Goal: Task Accomplishment & Management: Manage account settings

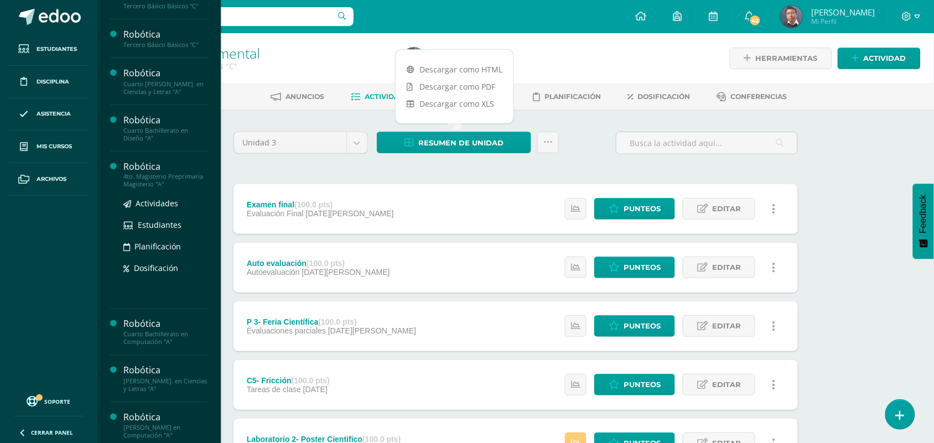
scroll to position [484, 0]
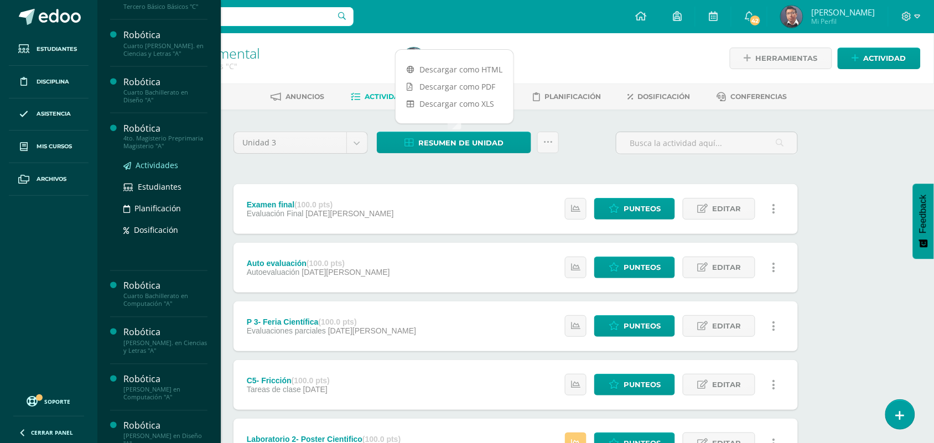
click at [170, 171] on span "Actividades" at bounding box center [157, 165] width 43 height 11
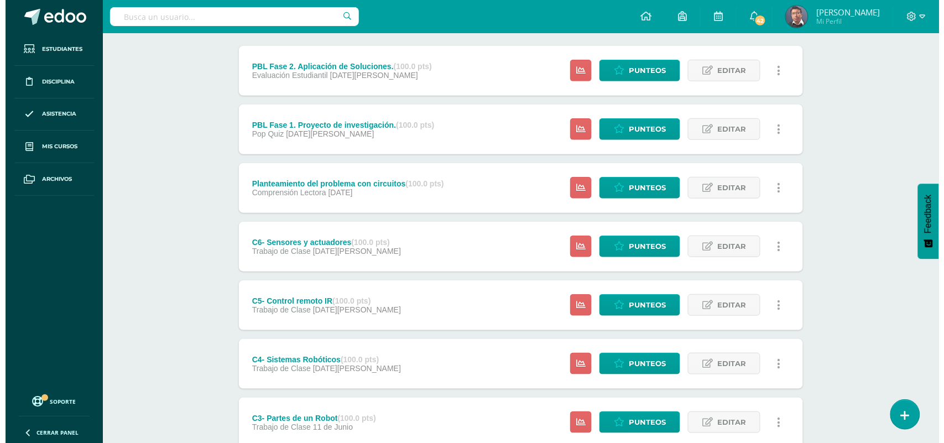
scroll to position [207, 0]
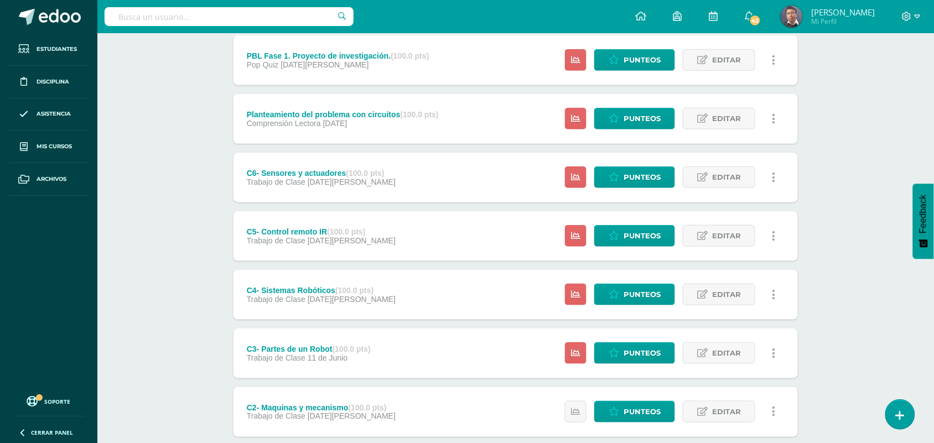
click at [775, 181] on link at bounding box center [774, 178] width 22 height 22
click at [748, 247] on link "Eliminar" at bounding box center [753, 246] width 113 height 17
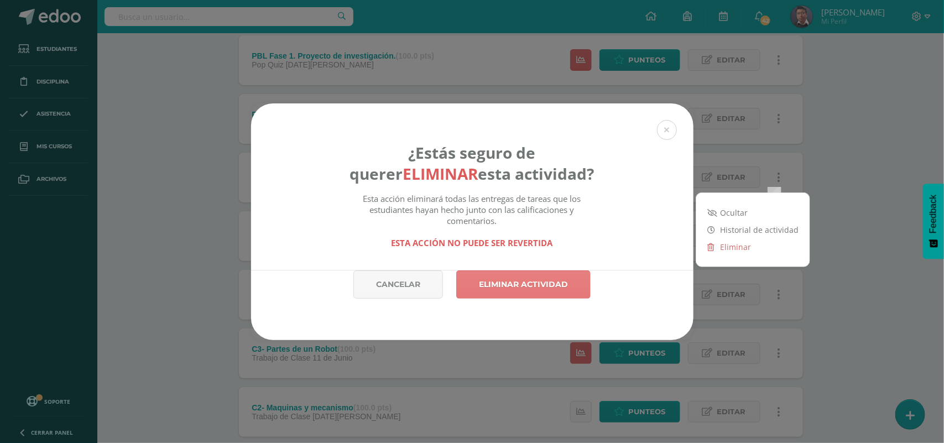
click at [558, 283] on link "Eliminar actividad" at bounding box center [523, 285] width 134 height 28
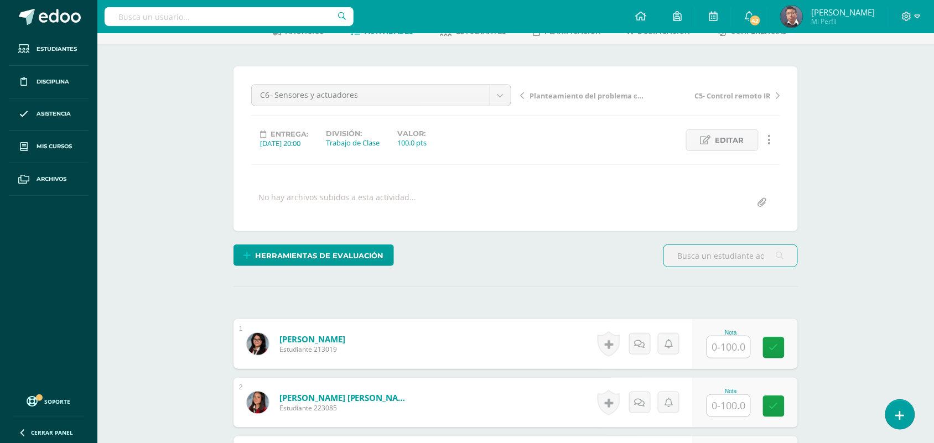
scroll to position [207, 0]
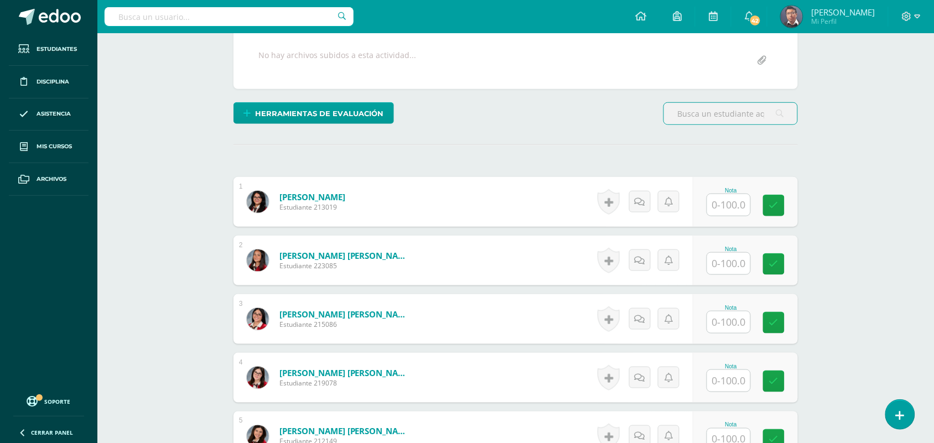
click at [731, 209] on input "text" at bounding box center [728, 205] width 43 height 22
click at [740, 206] on input "100" at bounding box center [735, 205] width 44 height 22
type input "100"
drag, startPoint x: 739, startPoint y: 261, endPoint x: 740, endPoint y: 267, distance: 6.2
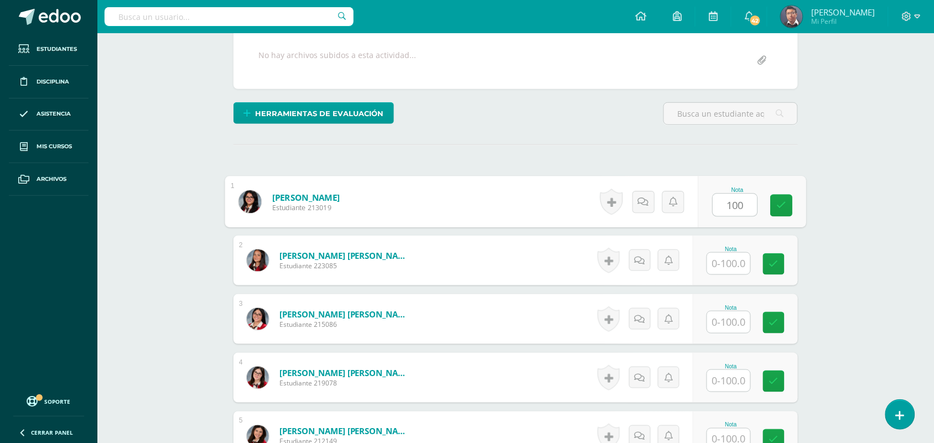
click at [738, 266] on input "text" at bounding box center [728, 264] width 43 height 22
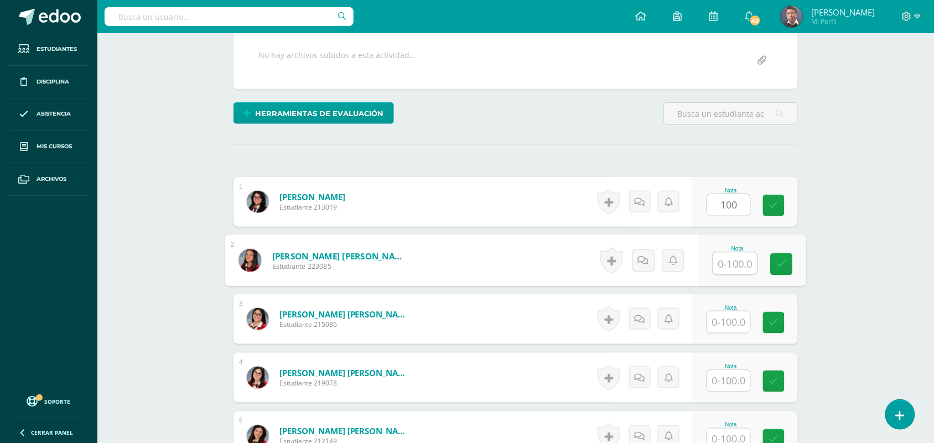
paste input "100"
type input "100"
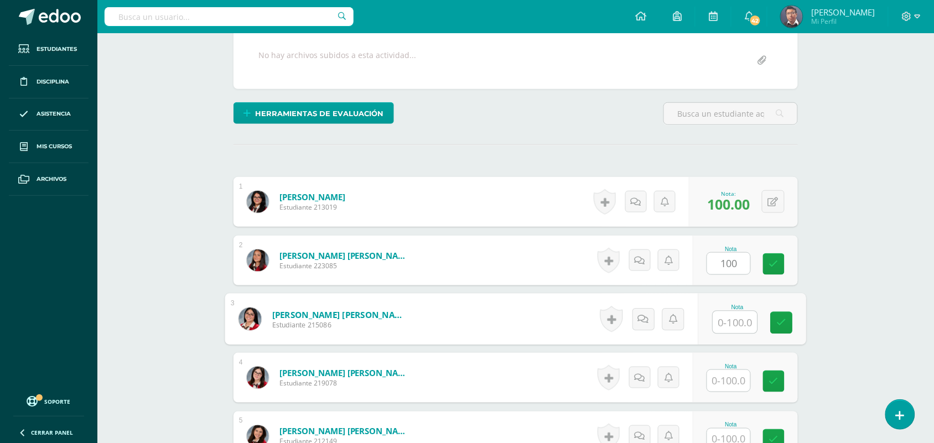
click at [738, 314] on input "text" at bounding box center [735, 323] width 44 height 22
paste input "100"
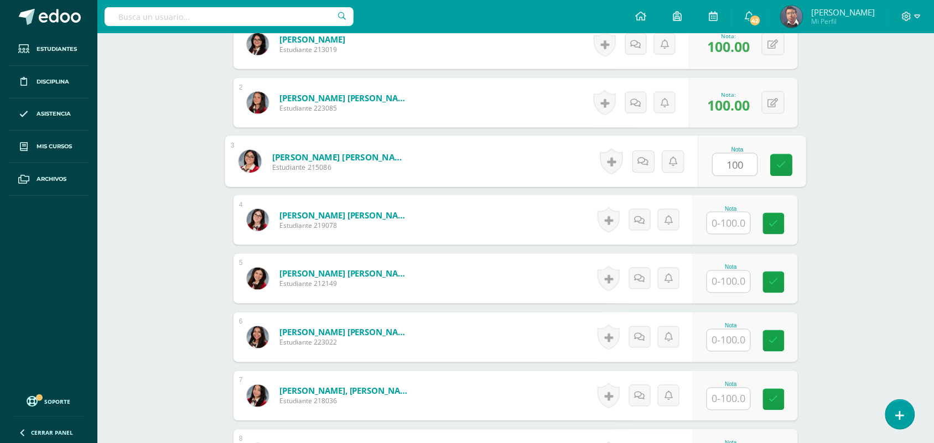
scroll to position [415, 0]
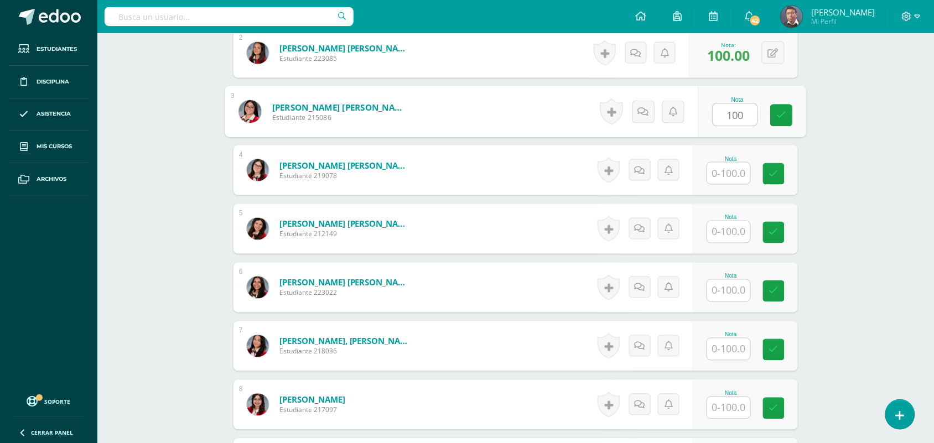
type input "100"
click at [735, 170] on input "text" at bounding box center [728, 174] width 43 height 22
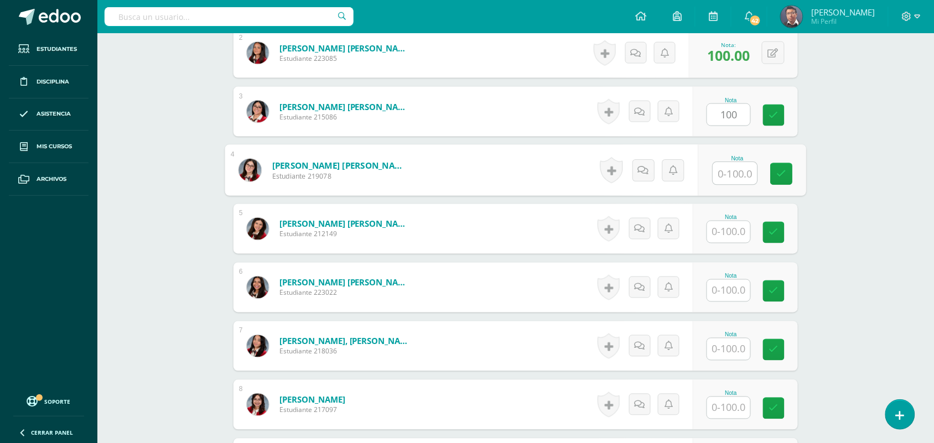
paste input "100"
type input "100"
click at [739, 233] on input "text" at bounding box center [728, 232] width 43 height 22
paste input "100"
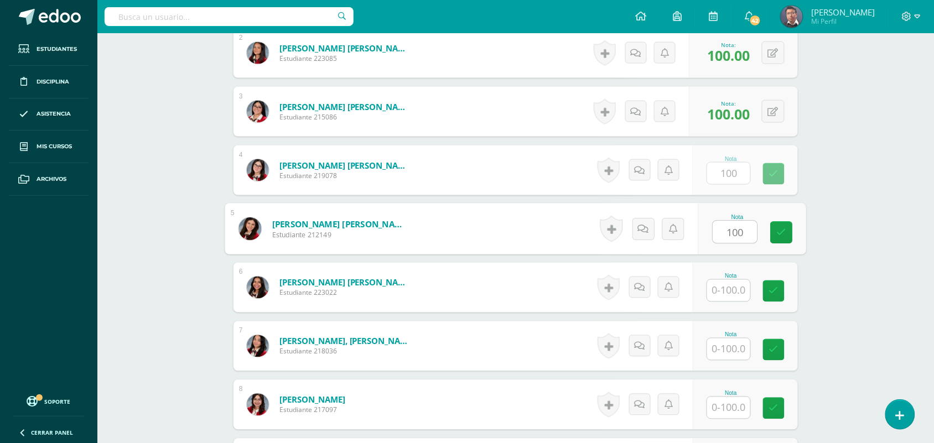
type input "100"
click at [739, 292] on input "text" at bounding box center [728, 291] width 43 height 22
paste input "100"
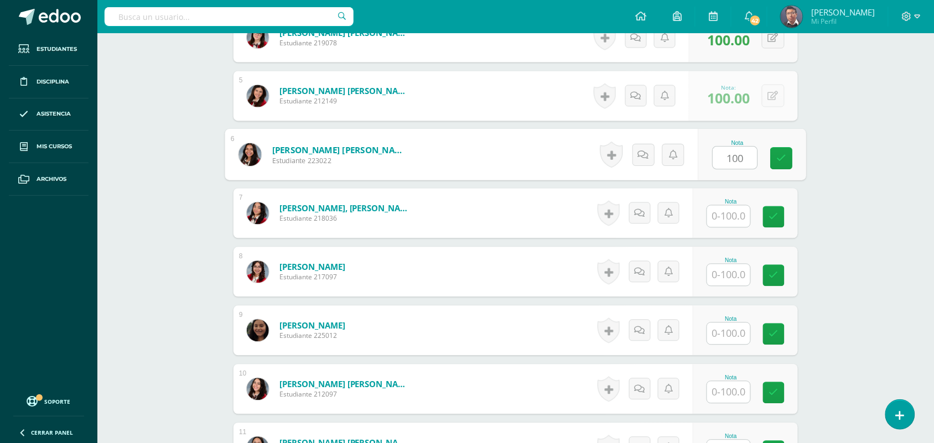
scroll to position [553, 0]
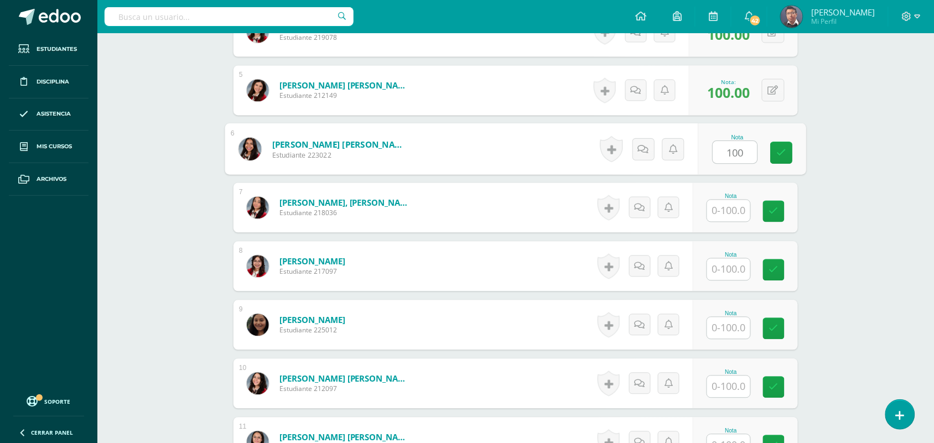
type input "100"
click at [732, 215] on input "text" at bounding box center [728, 211] width 43 height 22
paste input "100"
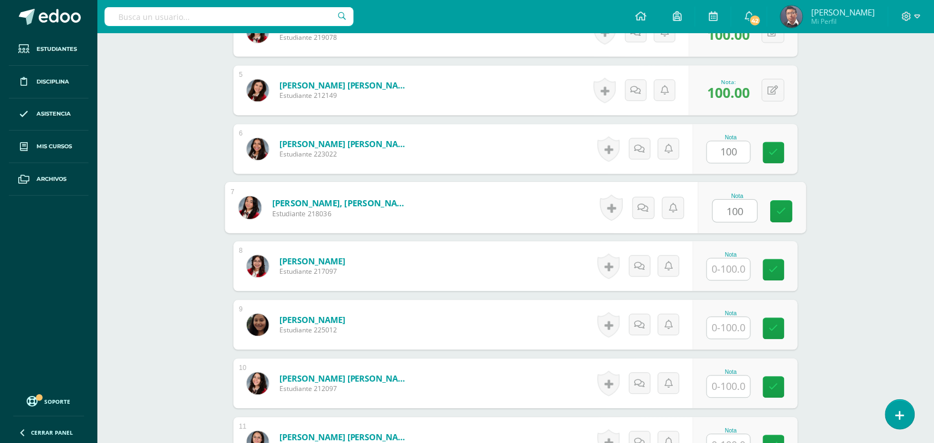
type input "100"
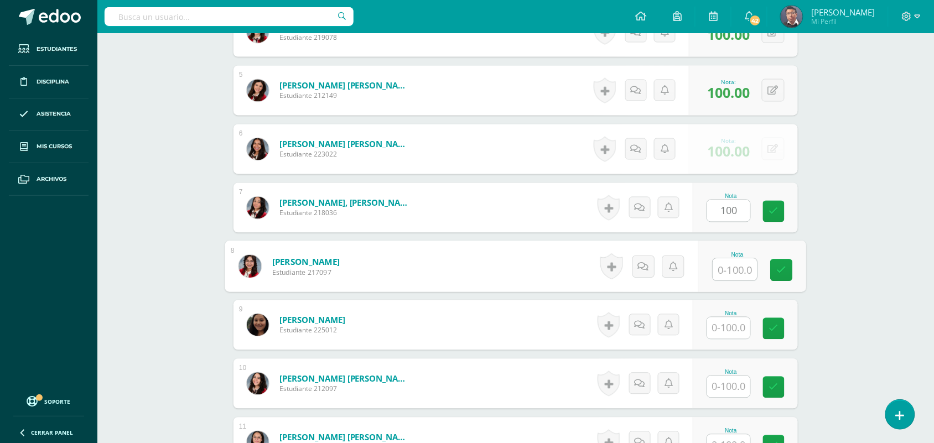
click at [739, 268] on input "text" at bounding box center [735, 270] width 44 height 22
paste input "100"
type input "100"
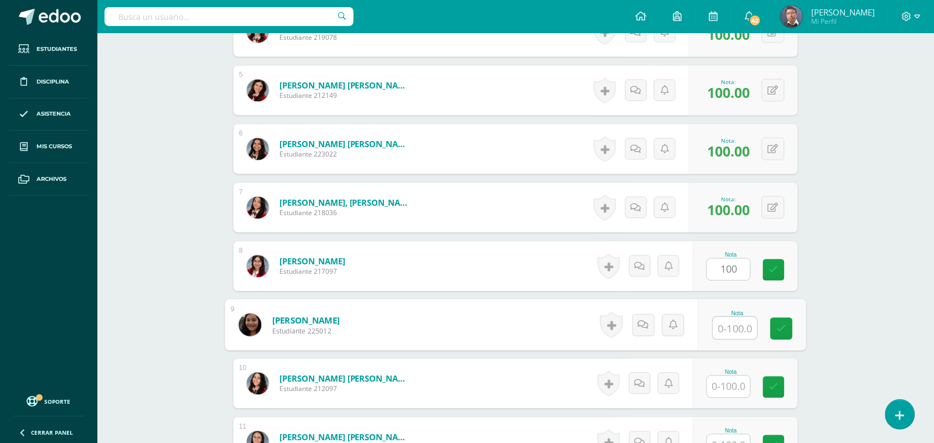
paste input "100"
click at [738, 336] on input "text" at bounding box center [735, 329] width 44 height 22
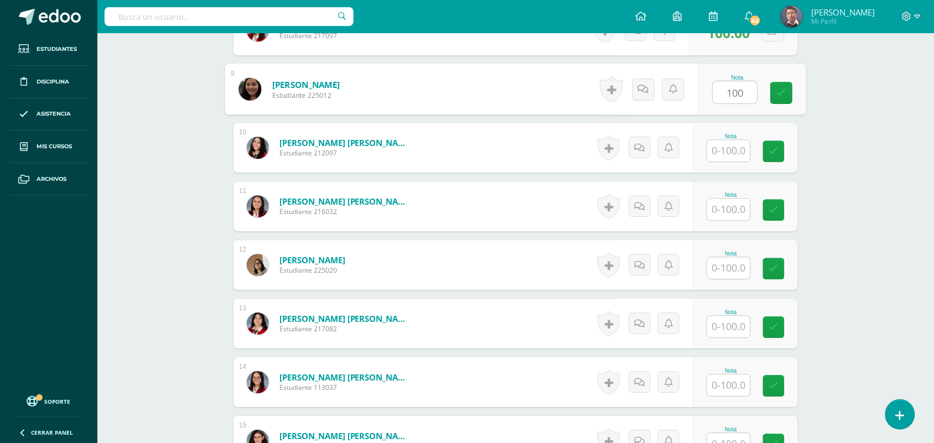
scroll to position [830, 0]
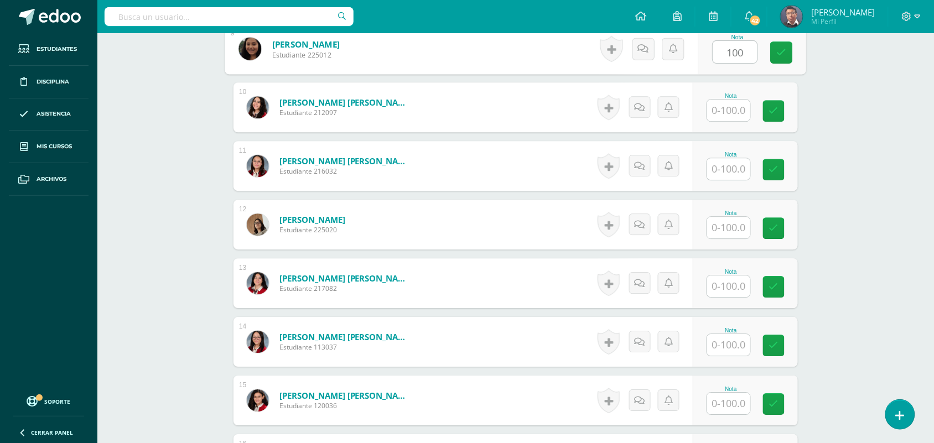
type input "100"
click at [736, 184] on div "Nota" at bounding box center [745, 166] width 105 height 50
click at [736, 170] on input "text" at bounding box center [728, 169] width 43 height 22
paste input "100"
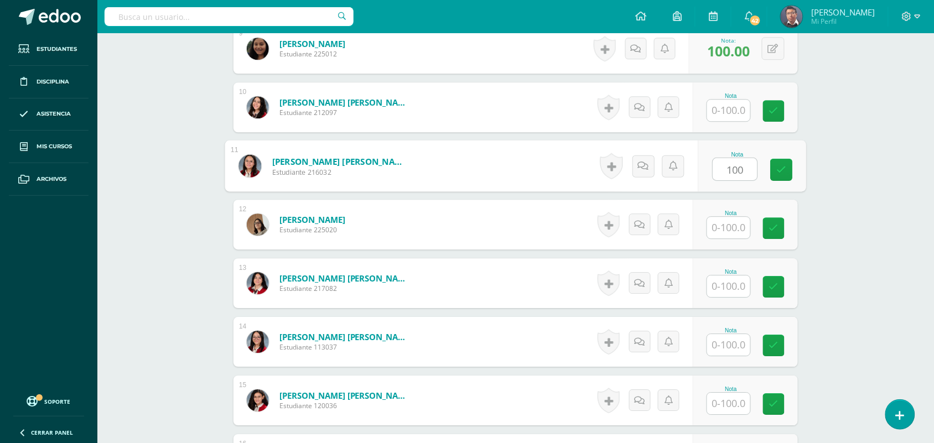
type input "100"
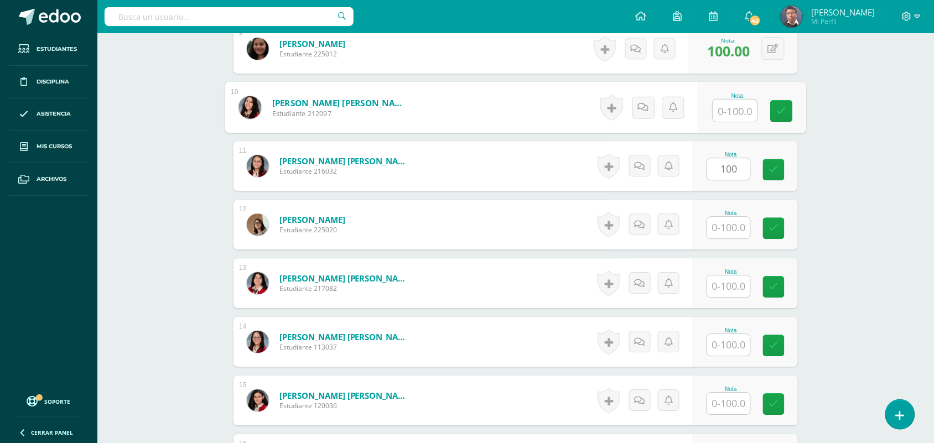
click at [732, 115] on input "text" at bounding box center [735, 111] width 44 height 22
paste input "100"
type input "100"
drag, startPoint x: 732, startPoint y: 222, endPoint x: 733, endPoint y: 236, distance: 13.9
click at [732, 223] on input "text" at bounding box center [728, 228] width 43 height 22
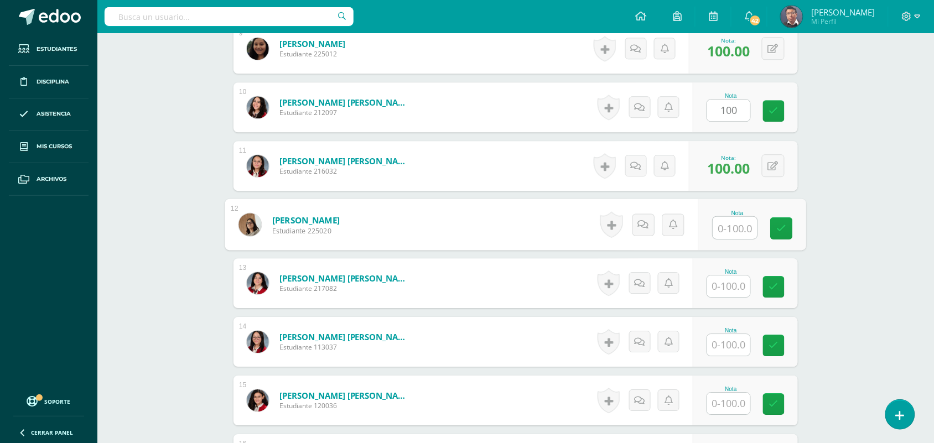
paste input "100"
type input "100"
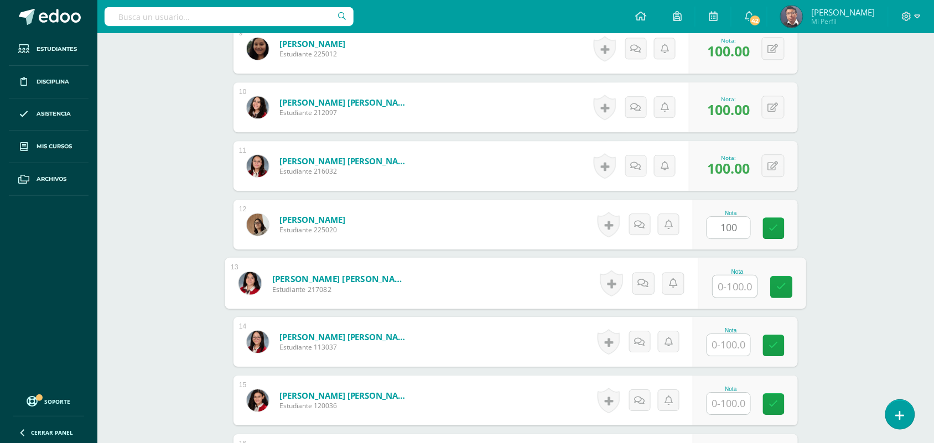
click at [729, 285] on input "text" at bounding box center [735, 287] width 44 height 22
paste input "100"
type input "100"
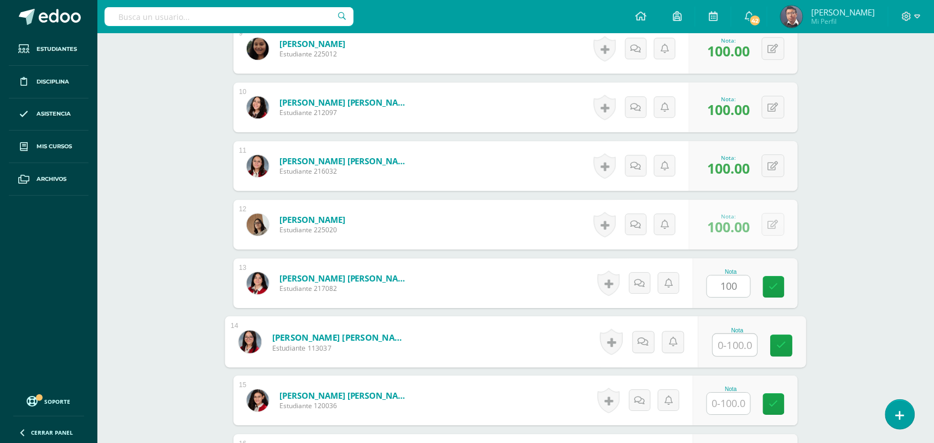
click at [735, 336] on input "text" at bounding box center [735, 345] width 44 height 22
paste input "100"
type input "100"
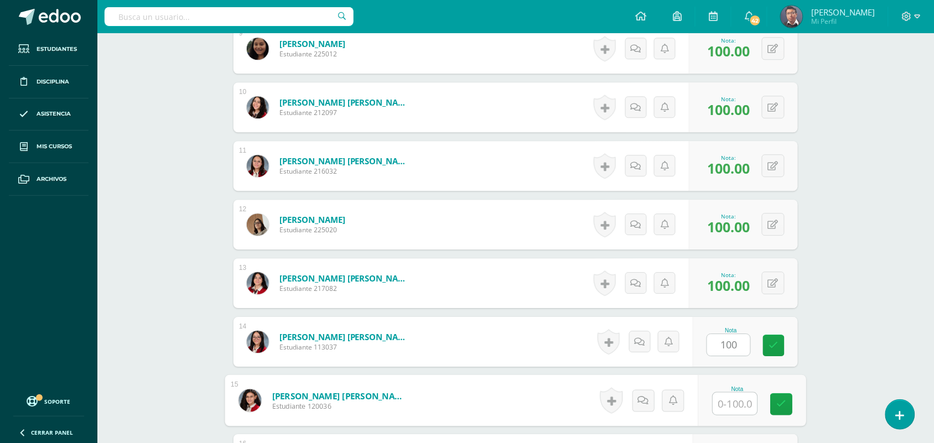
click at [736, 396] on input "text" at bounding box center [735, 404] width 44 height 22
paste input "100"
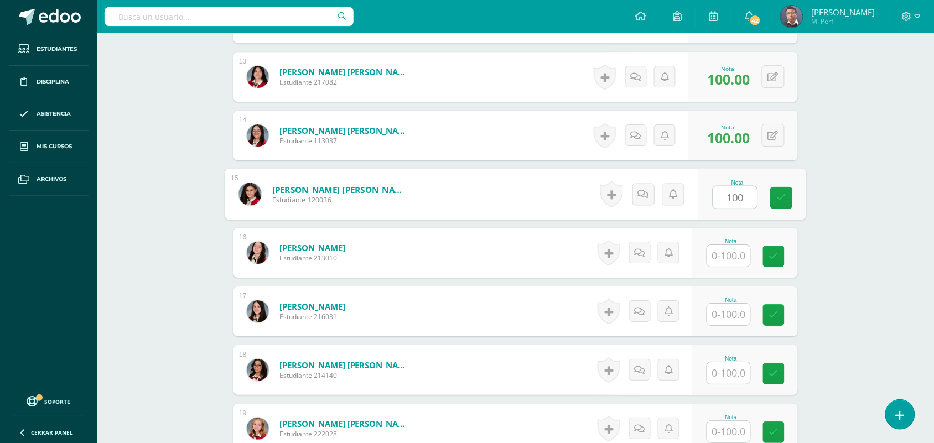
scroll to position [1037, 0]
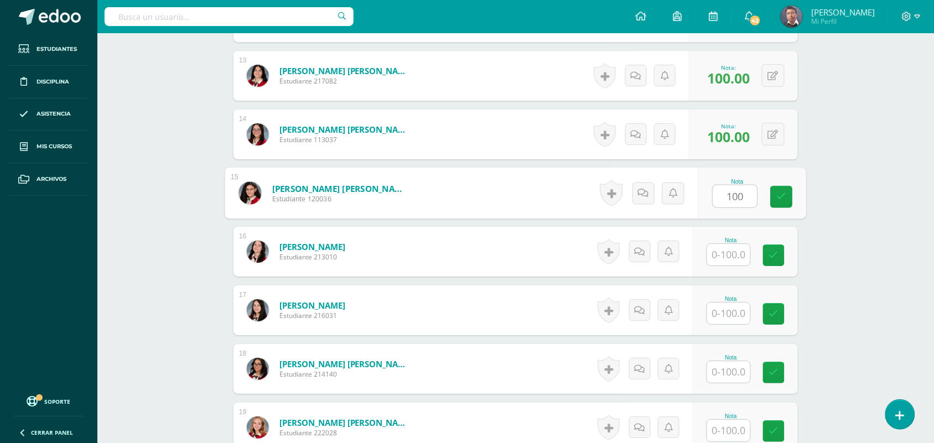
type input "100"
click at [734, 253] on input "text" at bounding box center [728, 255] width 43 height 22
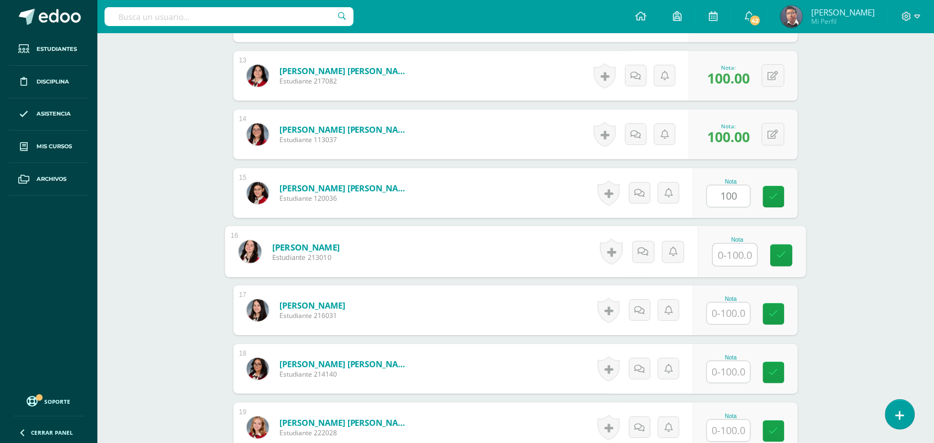
paste input "100"
type input "100"
click at [742, 300] on div "Nota" at bounding box center [731, 299] width 49 height 6
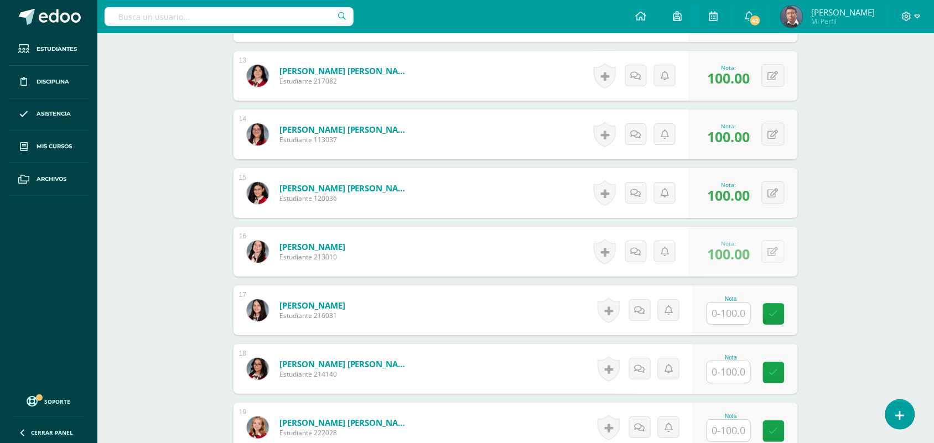
click at [740, 316] on input "text" at bounding box center [728, 314] width 43 height 22
paste input "100"
type input "100"
click at [736, 385] on div "Nota" at bounding box center [745, 369] width 105 height 50
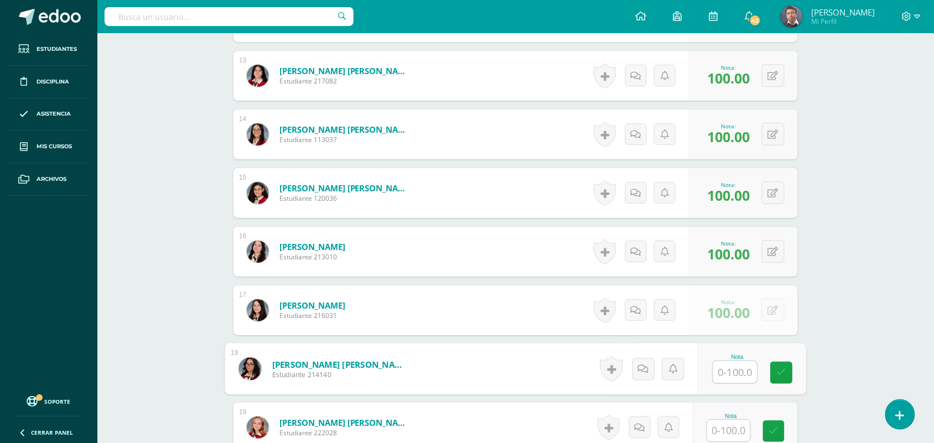
click at [737, 377] on input "text" at bounding box center [735, 372] width 44 height 22
paste input "100"
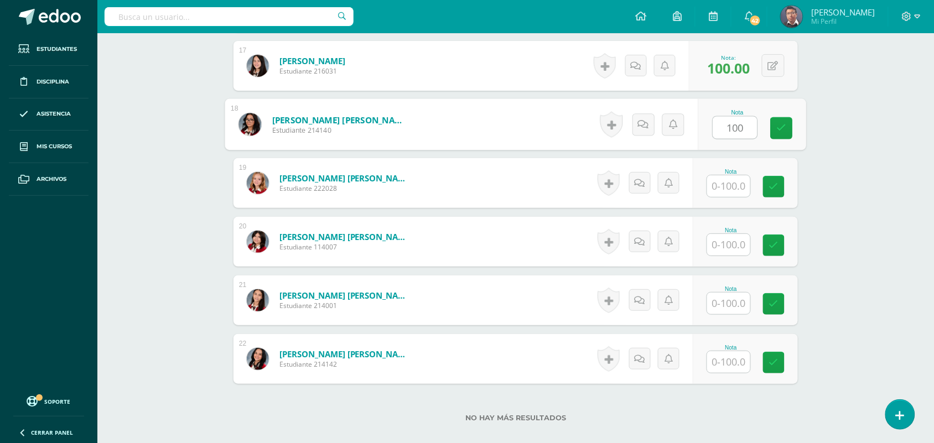
scroll to position [1314, 0]
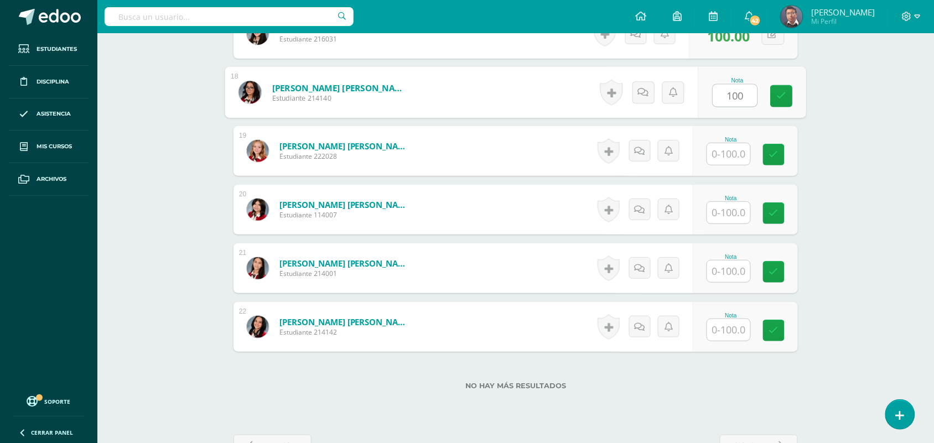
type input "100"
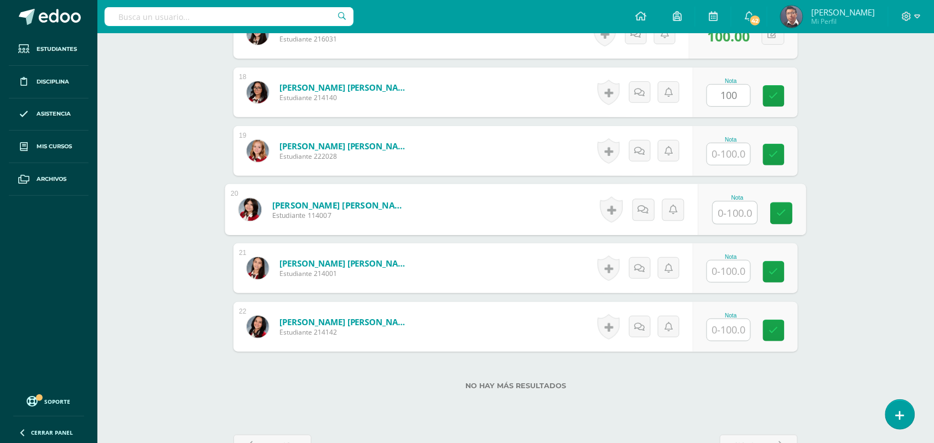
click at [728, 214] on input "text" at bounding box center [735, 213] width 44 height 22
paste input "100"
type input "100"
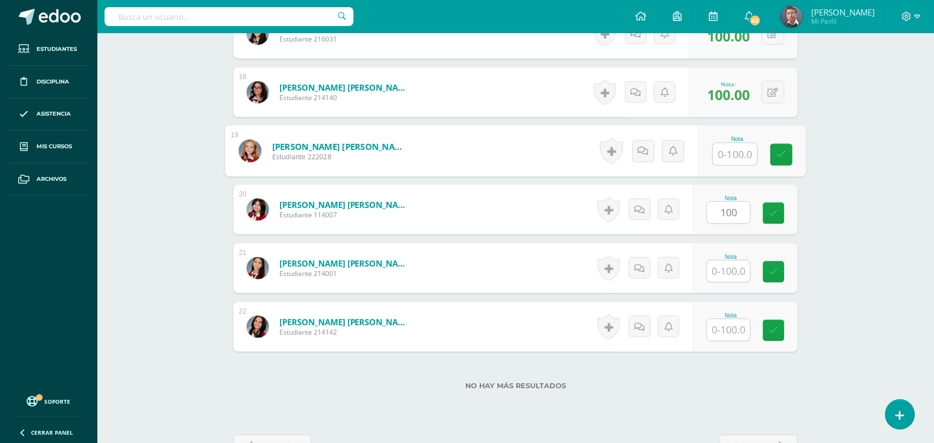
click at [732, 154] on input "text" at bounding box center [735, 154] width 44 height 22
paste input "100"
type input "100"
click at [733, 274] on input "text" at bounding box center [728, 272] width 43 height 22
paste input "100"
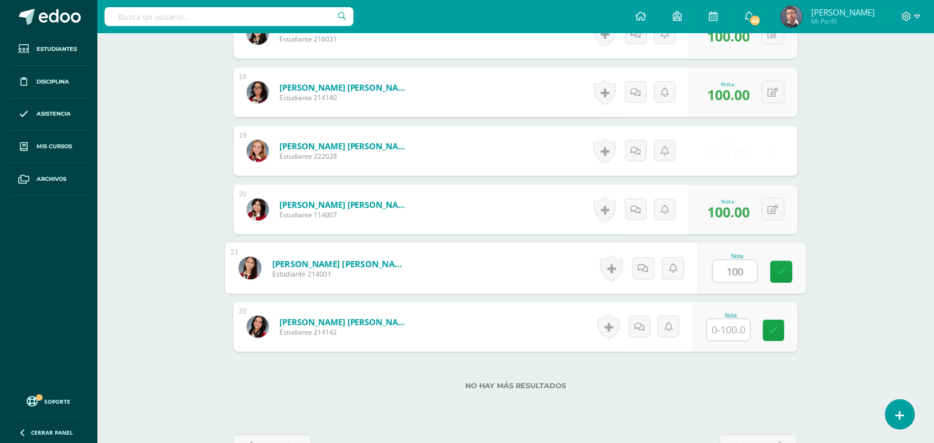
type input "100"
click at [735, 342] on div "Nota" at bounding box center [745, 327] width 105 height 50
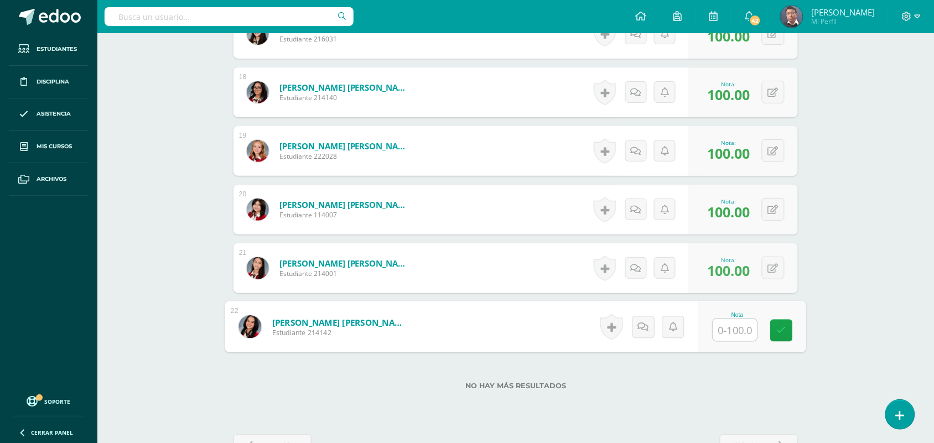
click at [736, 332] on input "text" at bounding box center [735, 330] width 44 height 22
paste input "100"
type input "100"
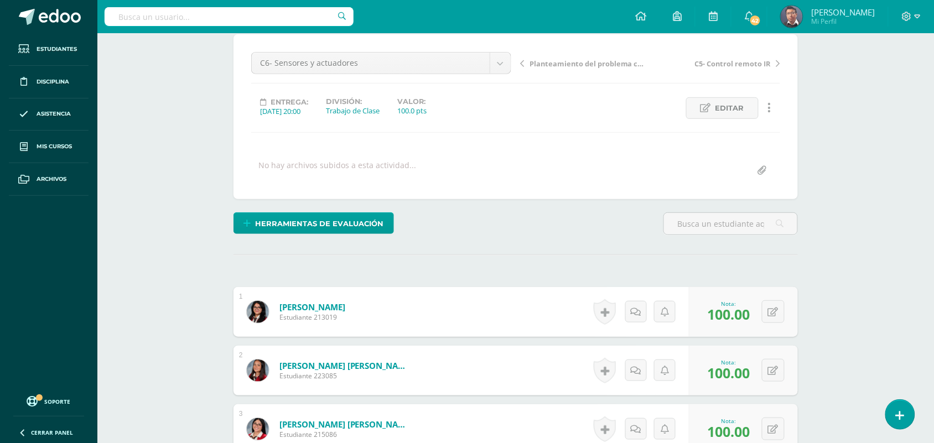
scroll to position [0, 0]
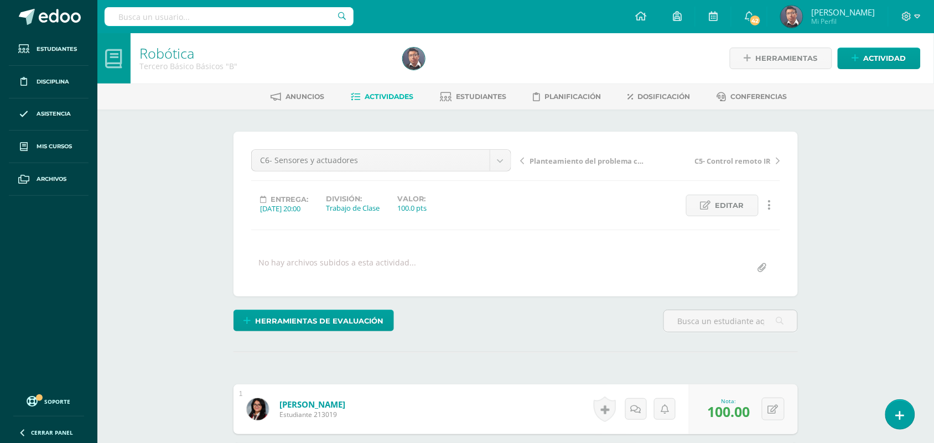
click at [236, 48] on h1 "Robótica" at bounding box center [264, 52] width 250 height 15
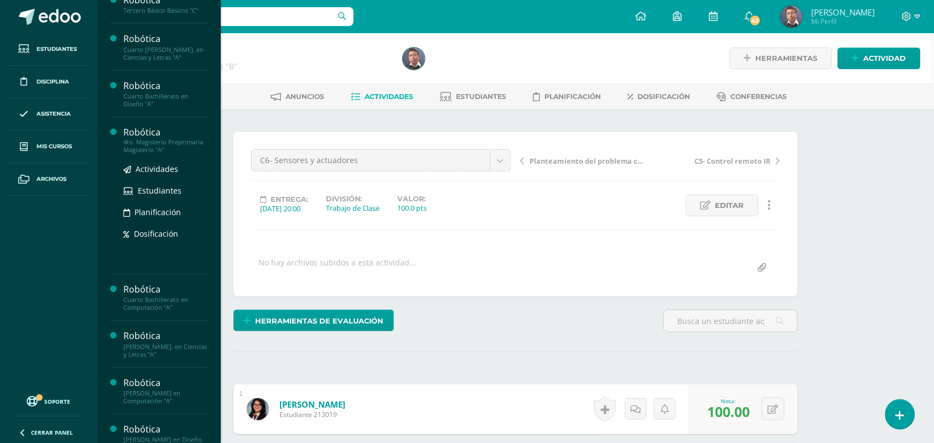
scroll to position [469, 0]
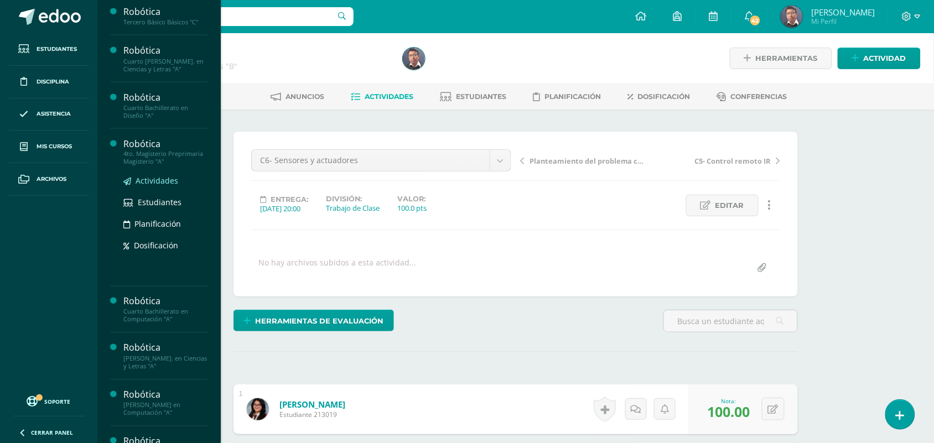
click at [164, 186] on span "Actividades" at bounding box center [157, 181] width 43 height 11
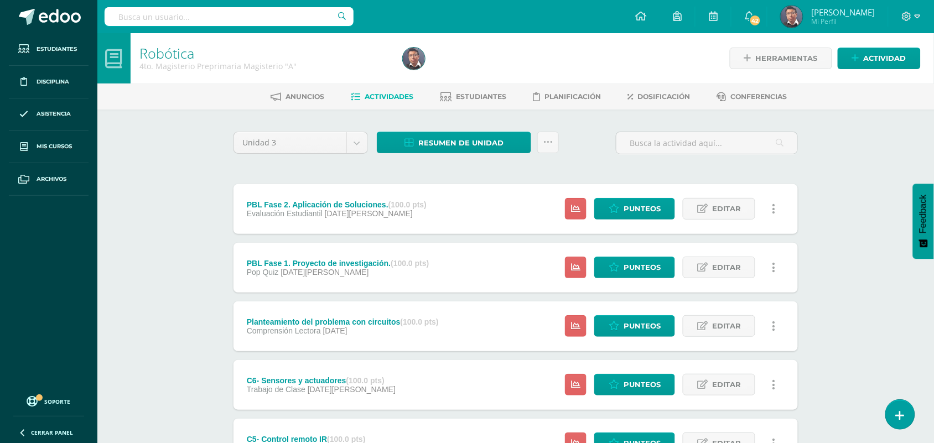
click at [145, 173] on div "Robótica 4to. Magisterio Preprimaria Magisterio "A" Herramientas Detalle de asi…" at bounding box center [515, 405] width 837 height 744
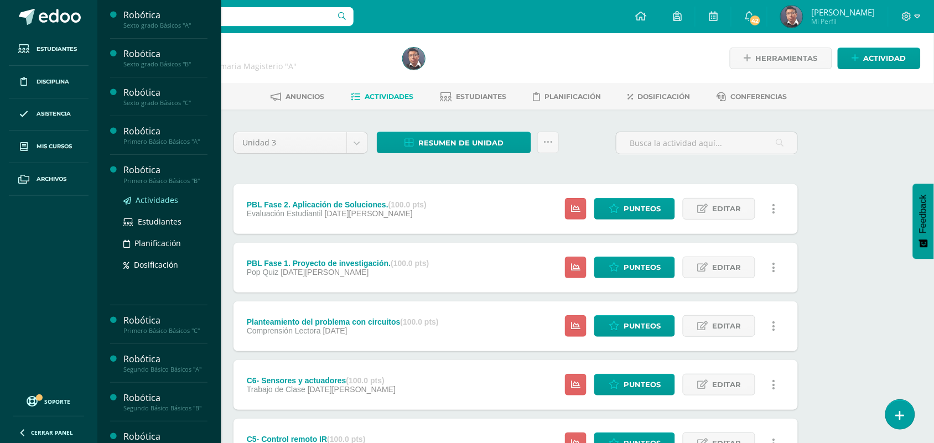
click at [167, 198] on span "Actividades" at bounding box center [157, 200] width 43 height 11
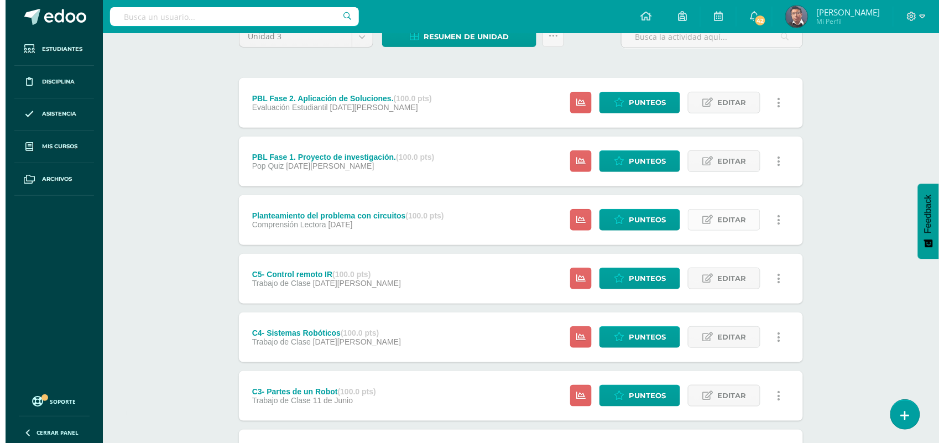
scroll to position [138, 0]
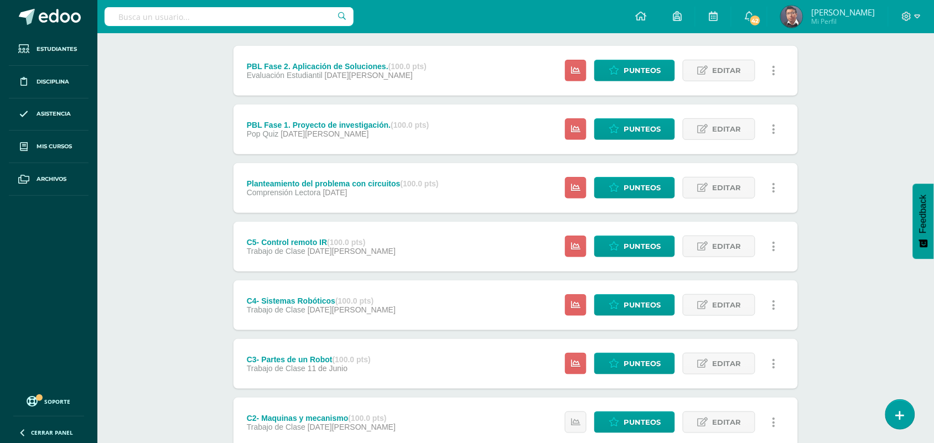
click at [776, 250] on link at bounding box center [774, 247] width 22 height 22
click at [743, 316] on link "Eliminar" at bounding box center [753, 316] width 113 height 17
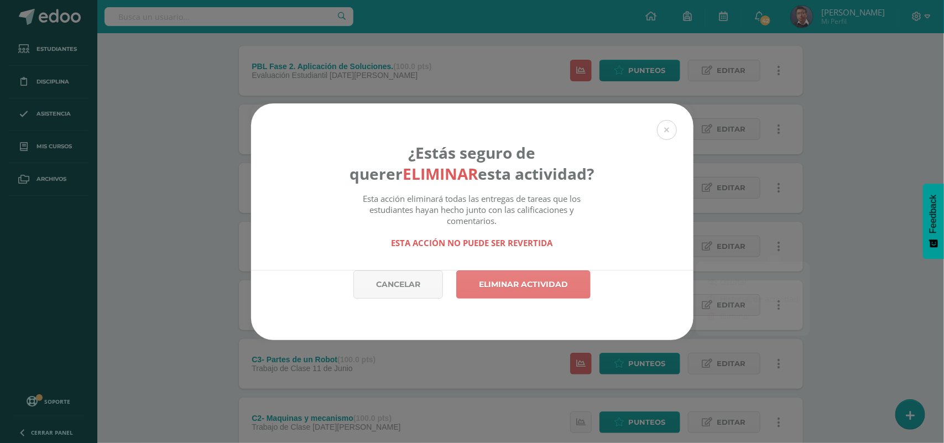
click at [548, 274] on link "Eliminar actividad" at bounding box center [523, 285] width 134 height 28
click at [545, 288] on link "Eliminar actividad" at bounding box center [523, 285] width 134 height 28
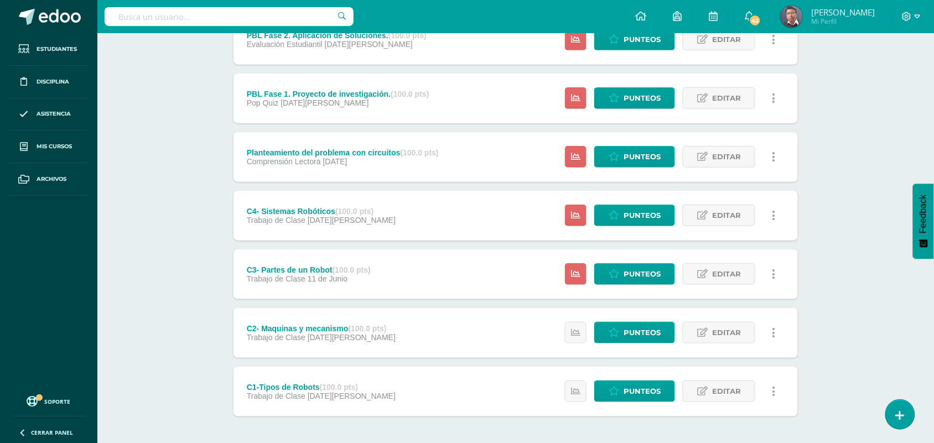
scroll to position [207, 0]
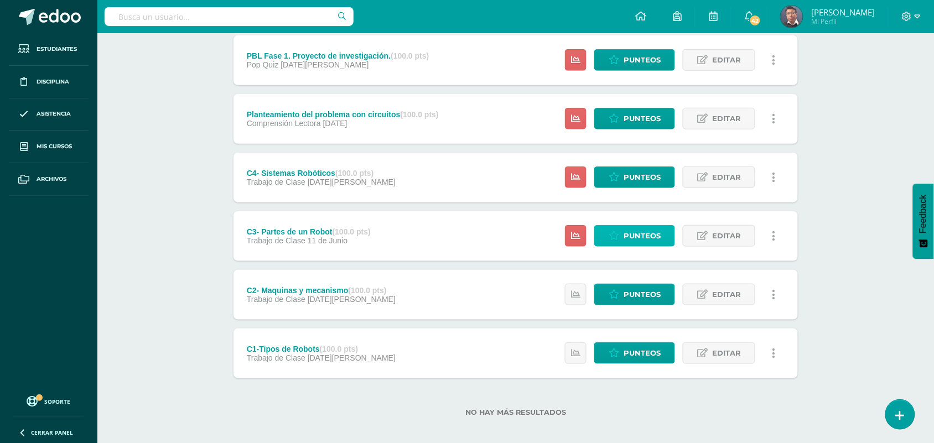
click at [637, 231] on span "Punteos" at bounding box center [642, 236] width 37 height 20
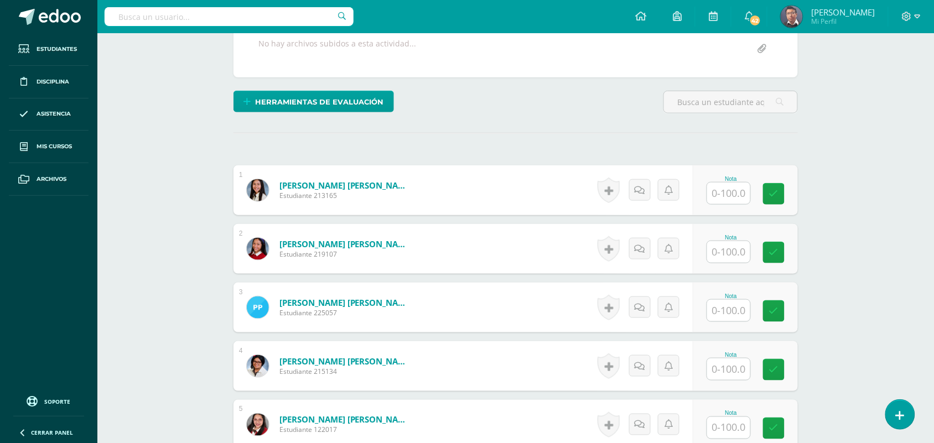
scroll to position [220, 0]
click at [712, 196] on input "text" at bounding box center [728, 193] width 43 height 22
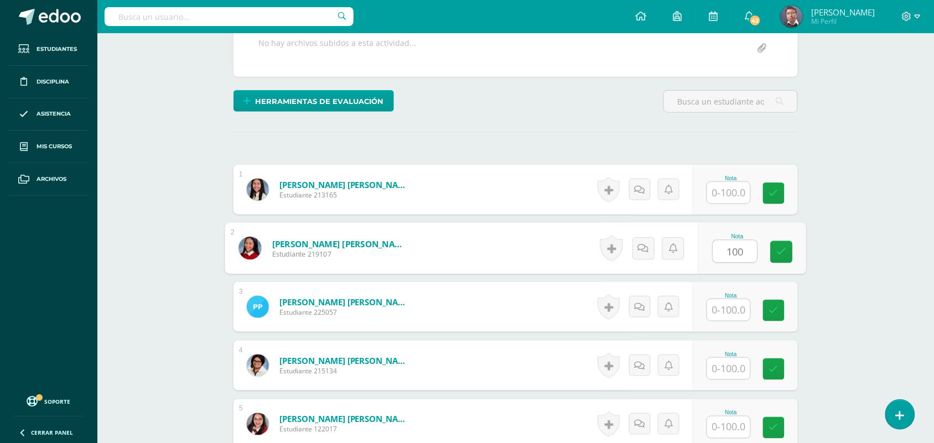
type input "100"
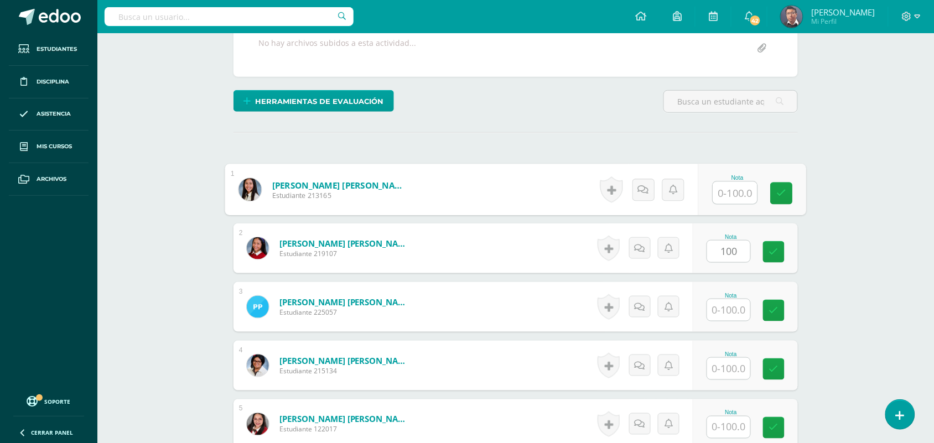
click at [740, 191] on input "text" at bounding box center [735, 193] width 44 height 22
click at [740, 191] on input "100" at bounding box center [735, 193] width 44 height 22
type input "100"
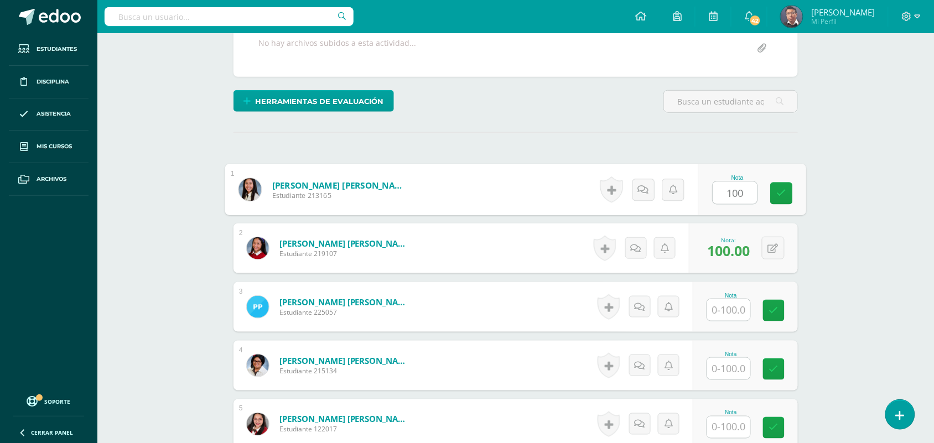
click at [739, 311] on input "text" at bounding box center [728, 310] width 43 height 22
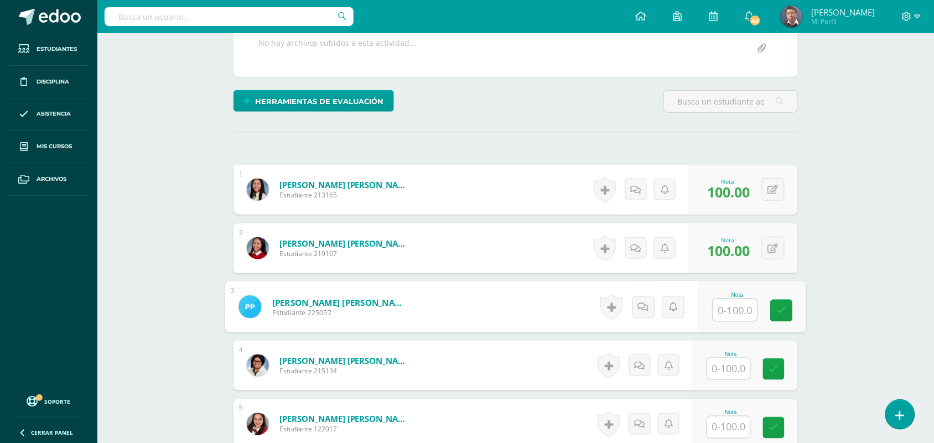
paste input "100"
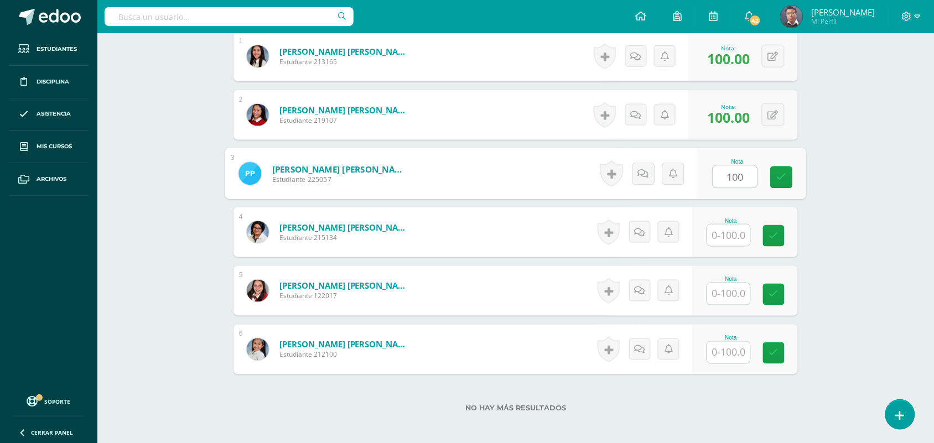
scroll to position [358, 0]
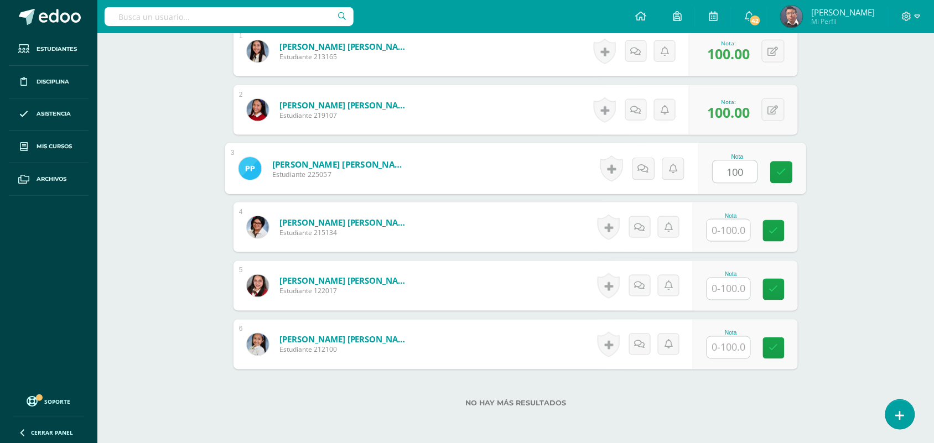
type input "100"
click at [734, 236] on input "text" at bounding box center [728, 231] width 43 height 22
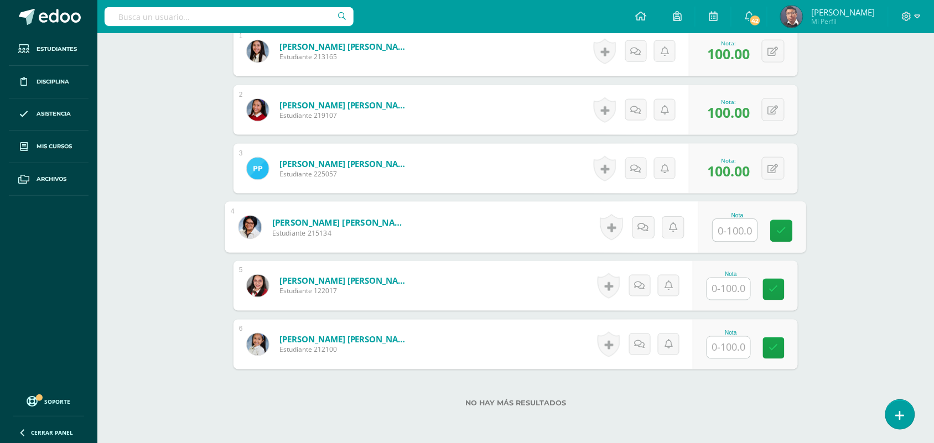
click at [730, 285] on input "text" at bounding box center [728, 289] width 43 height 22
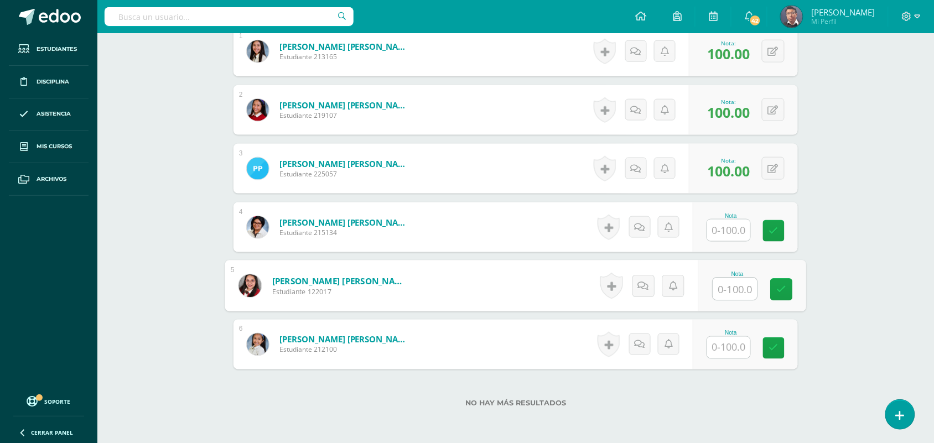
paste input "100"
type input "100"
click at [731, 359] on div at bounding box center [729, 347] width 44 height 23
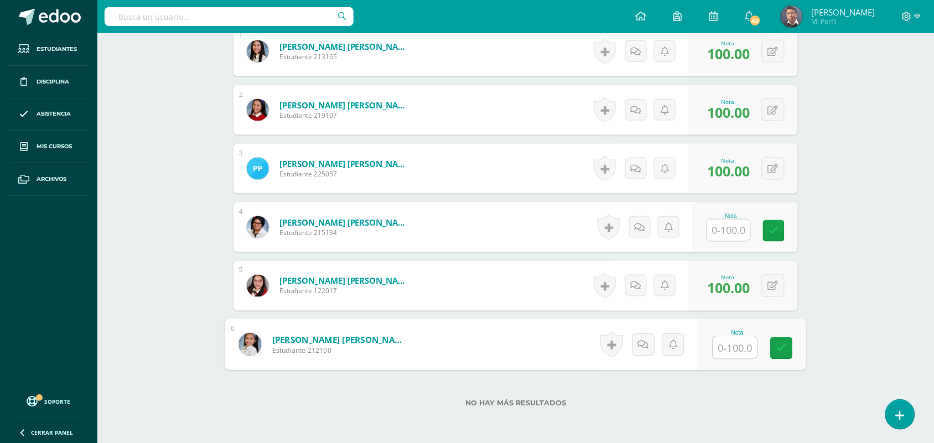
click at [731, 349] on input "text" at bounding box center [735, 348] width 44 height 22
paste input "100"
type input "100"
click at [907, 320] on div "Robótica 4to. Magisterio Preprimaria Magisterio "A" Herramientas Detalle de asi…" at bounding box center [515, 85] width 837 height 821
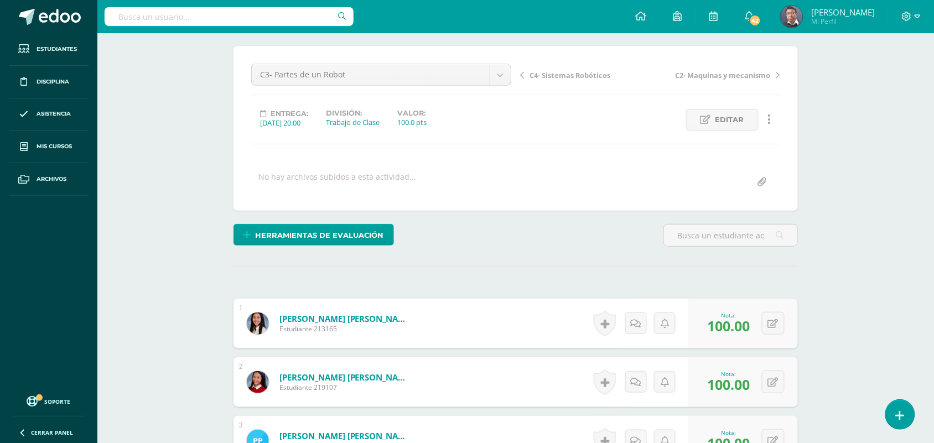
scroll to position [81, 0]
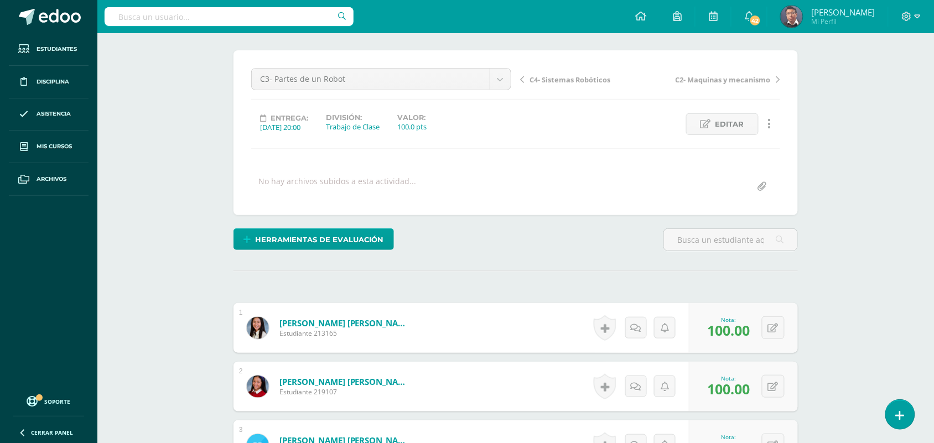
click at [582, 79] on span "C4- Sistemas Robóticos" at bounding box center [570, 80] width 81 height 10
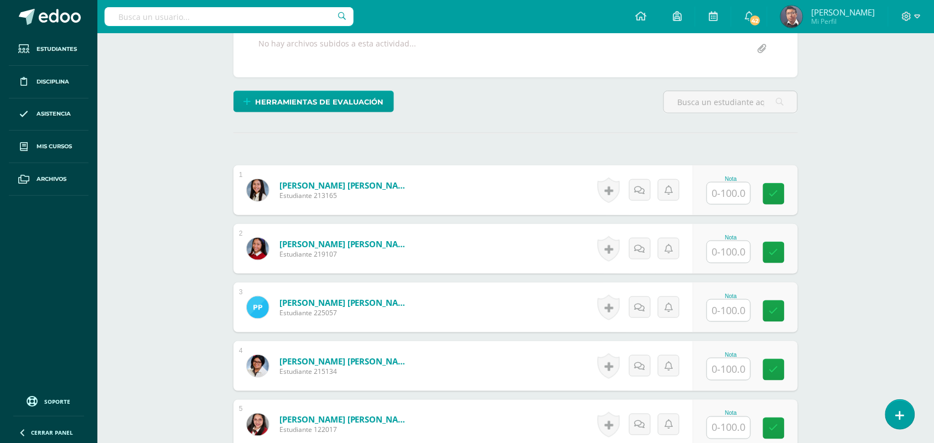
scroll to position [220, 0]
click at [724, 188] on input "text" at bounding box center [728, 193] width 43 height 22
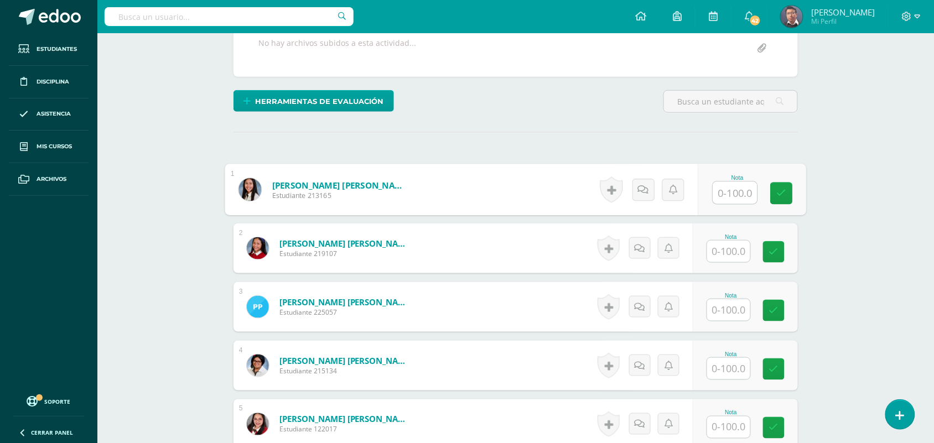
paste input "100"
type input "100"
drag, startPoint x: 726, startPoint y: 242, endPoint x: 728, endPoint y: 250, distance: 7.8
click at [726, 246] on input "text" at bounding box center [728, 252] width 43 height 22
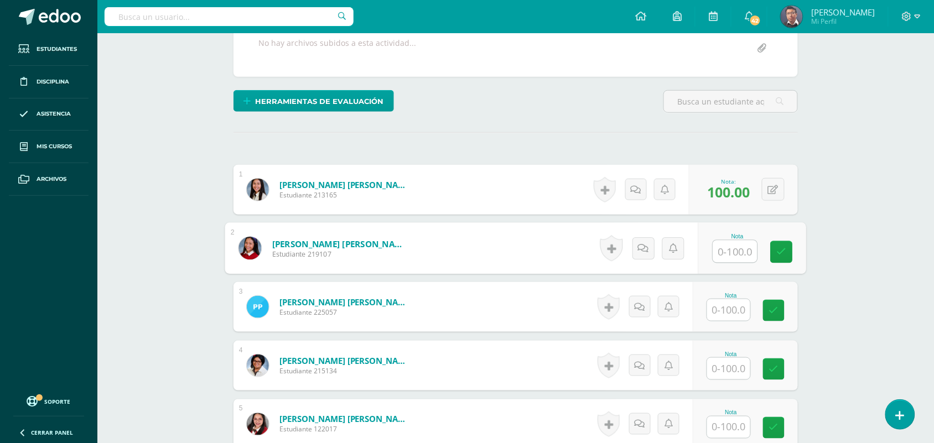
paste input "100"
type input "100"
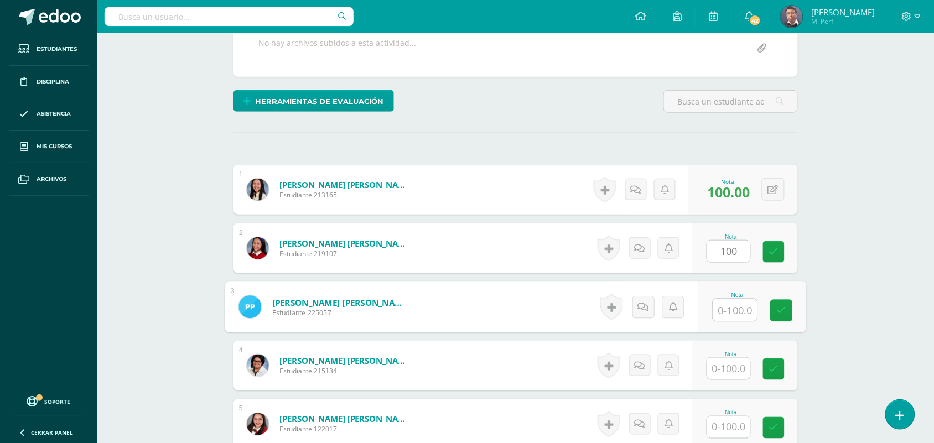
click at [728, 309] on input "text" at bounding box center [735, 310] width 44 height 22
paste input "100"
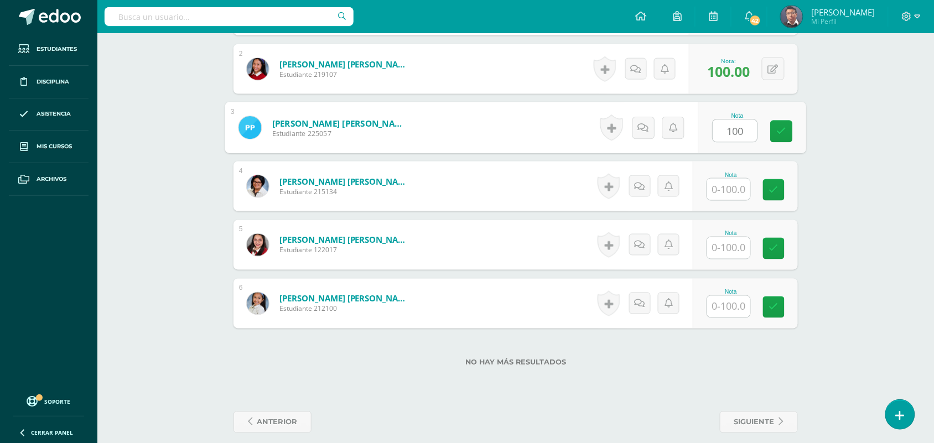
scroll to position [411, 0]
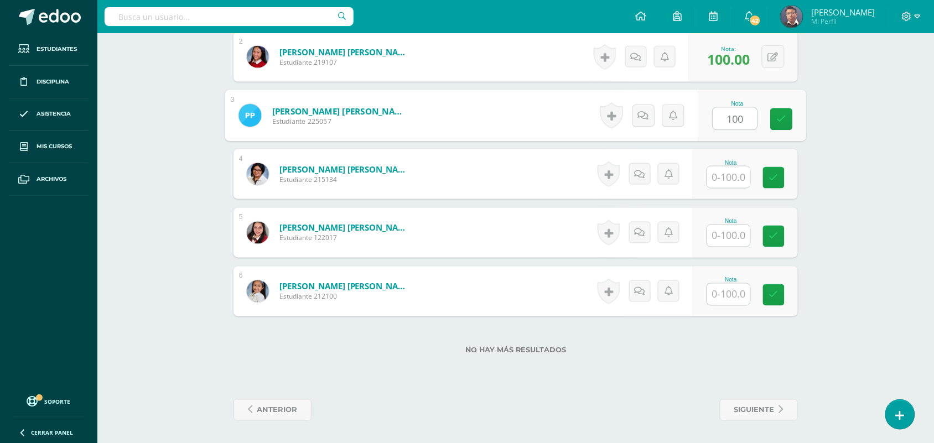
type input "100"
click at [724, 235] on input "text" at bounding box center [728, 236] width 43 height 22
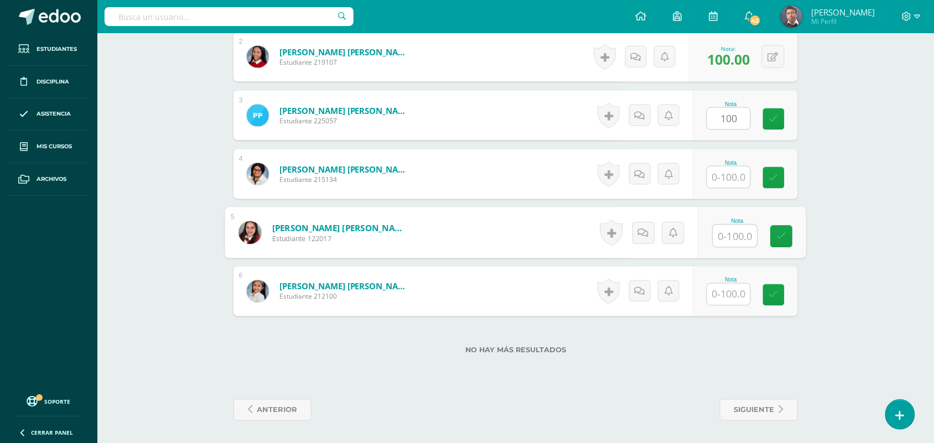
paste input "100"
type input "100"
drag, startPoint x: 729, startPoint y: 286, endPoint x: 726, endPoint y: 299, distance: 13.6
click at [726, 299] on input "text" at bounding box center [728, 295] width 43 height 22
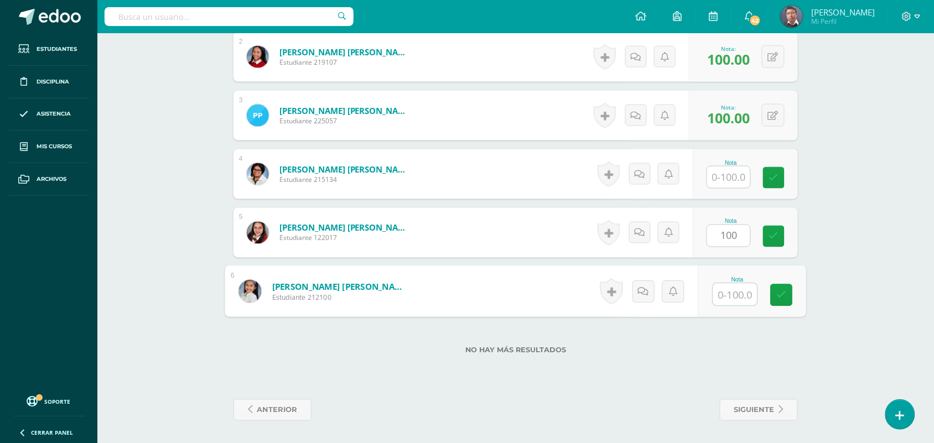
click at [725, 299] on input "text" at bounding box center [735, 295] width 44 height 22
paste input "100"
type input "100"
click at [811, 264] on div "¿Estás seguro que quieres eliminar esta actividad? Esto borrará la actividad y …" at bounding box center [515, 70] width 609 height 745
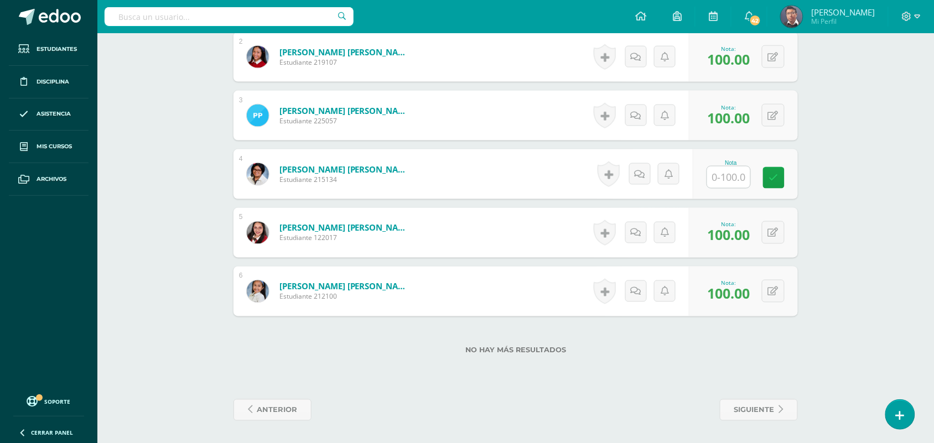
click at [913, 270] on div "Robótica 4to. Magisterio Preprimaria Magisterio "A" Herramientas Detalle de asi…" at bounding box center [515, 32] width 837 height 821
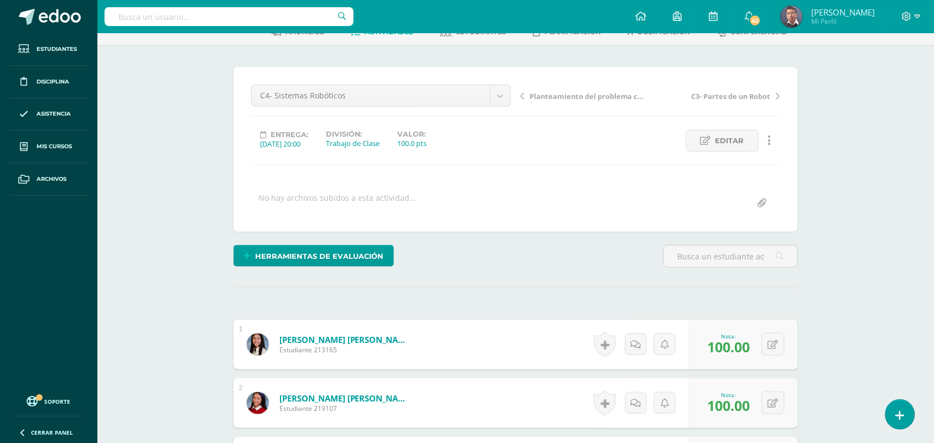
scroll to position [0, 0]
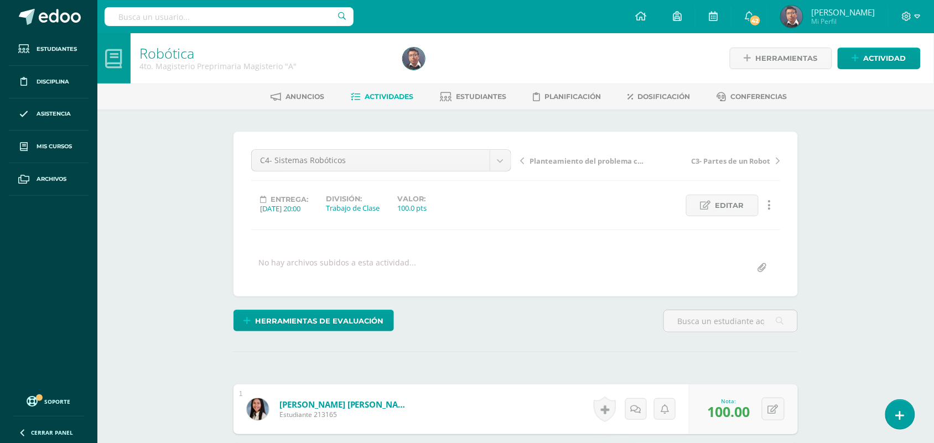
click at [394, 98] on span "Actividades" at bounding box center [389, 96] width 49 height 8
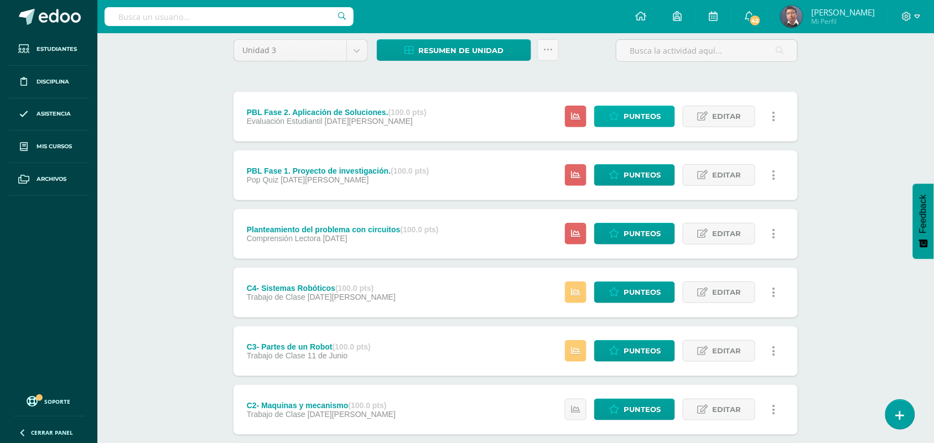
scroll to position [69, 0]
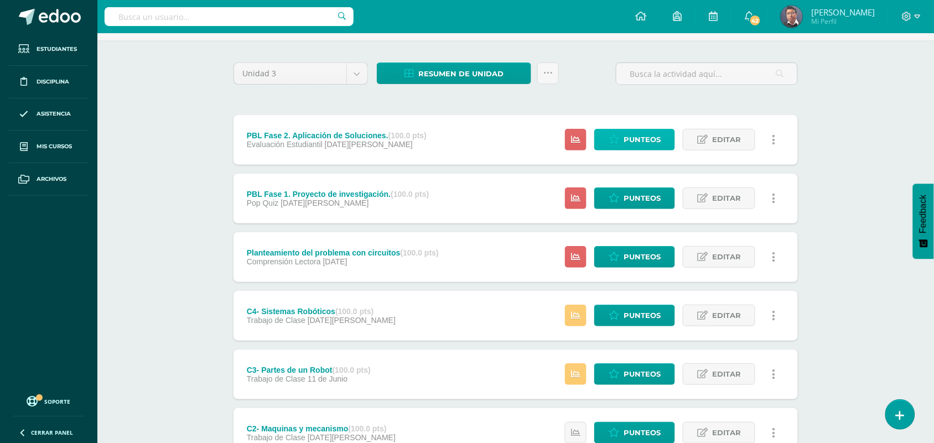
click at [642, 131] on span "Punteos" at bounding box center [642, 139] width 37 height 20
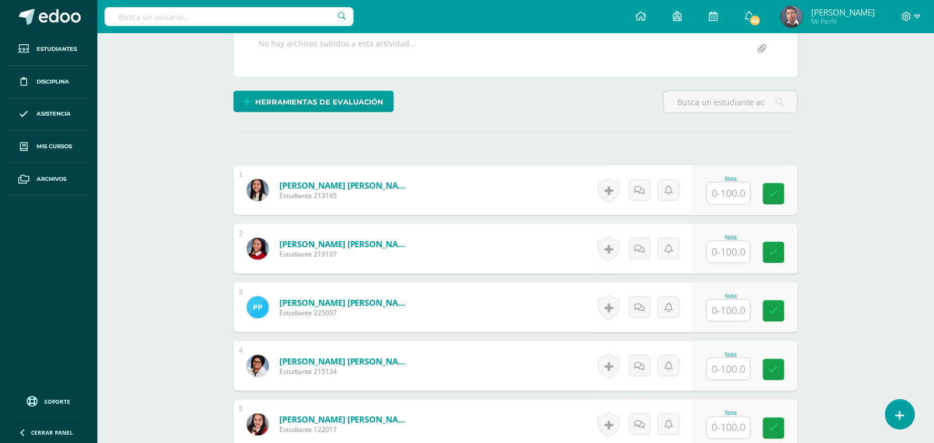
scroll to position [220, 0]
click at [728, 206] on div "Nota" at bounding box center [745, 190] width 105 height 50
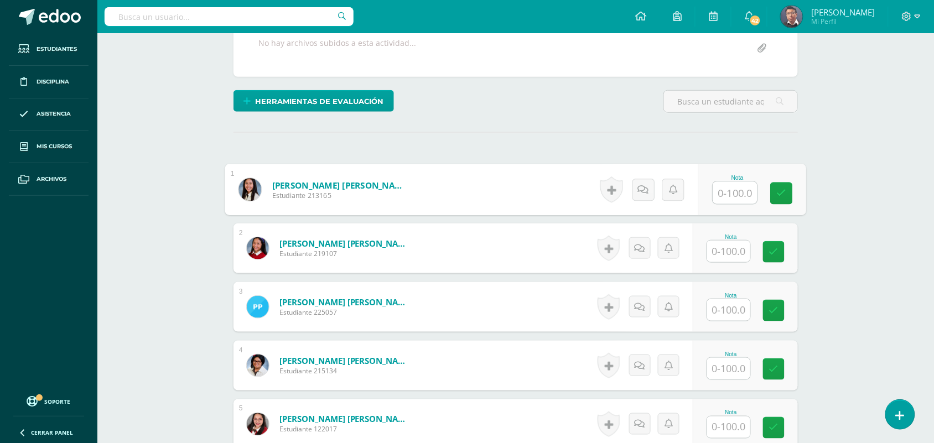
click at [731, 198] on input "text" at bounding box center [735, 193] width 44 height 22
paste input "100"
type input "100"
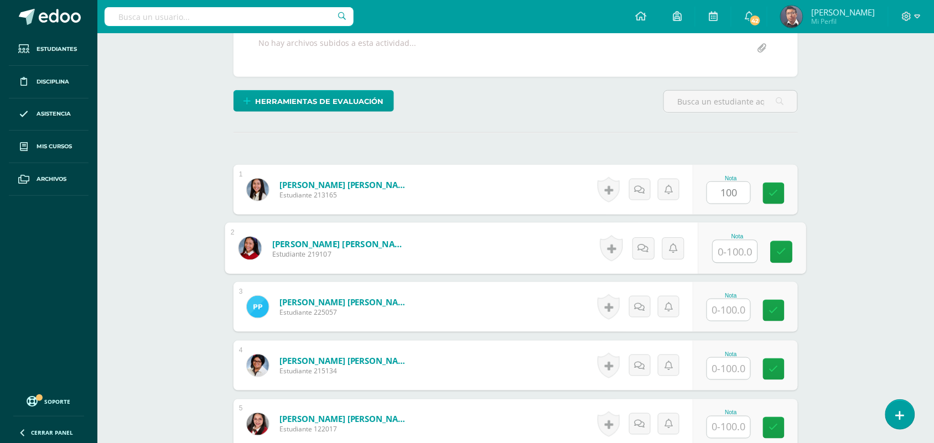
click at [729, 249] on input "text" at bounding box center [735, 252] width 44 height 22
paste input "100"
type input "100"
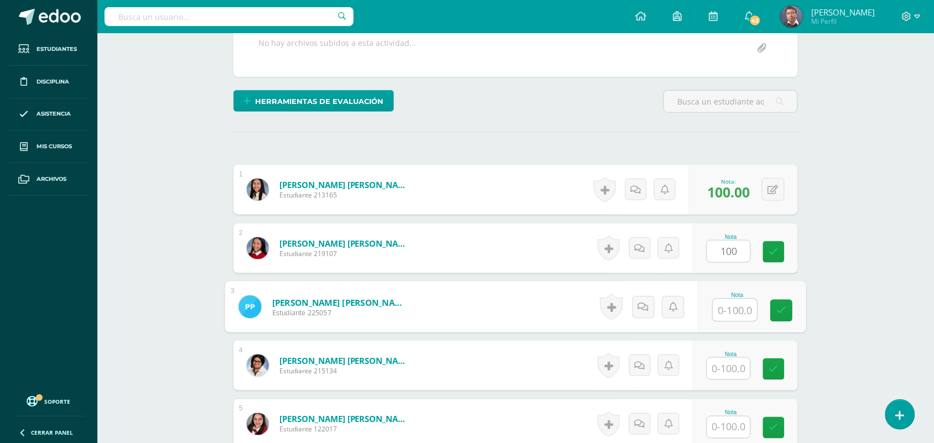
drag, startPoint x: 739, startPoint y: 314, endPoint x: 739, endPoint y: 349, distance: 35.4
click at [739, 314] on input "text" at bounding box center [735, 310] width 44 height 22
paste input "100"
type input "100"
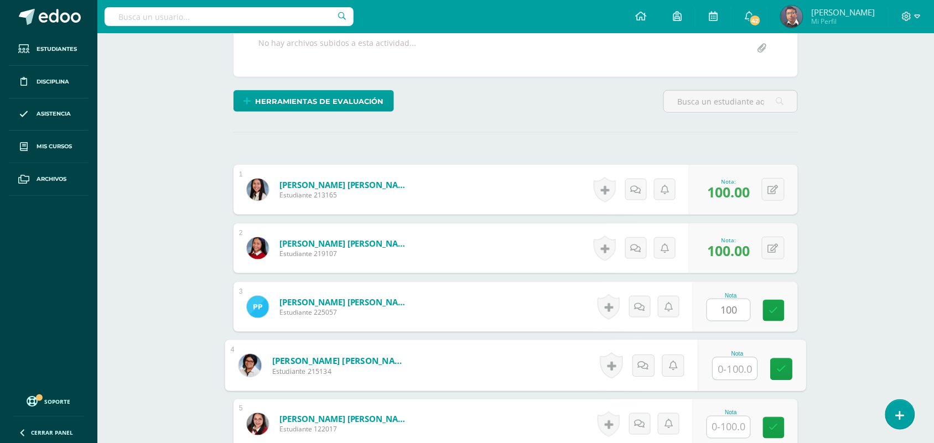
click at [735, 368] on input "text" at bounding box center [735, 369] width 44 height 22
paste input "100"
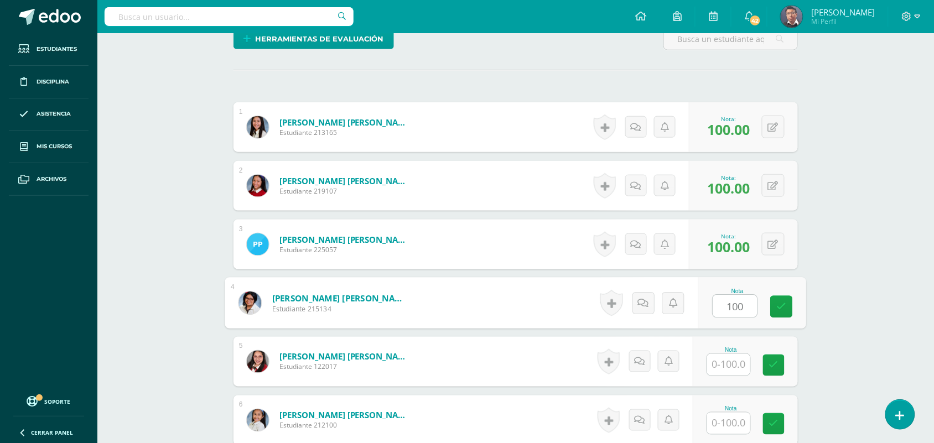
scroll to position [358, 0]
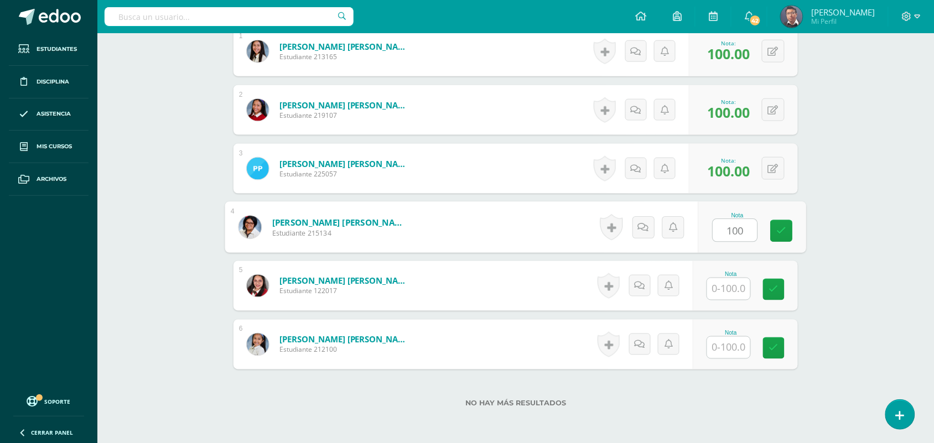
type input "100"
click at [732, 285] on input "text" at bounding box center [728, 289] width 43 height 22
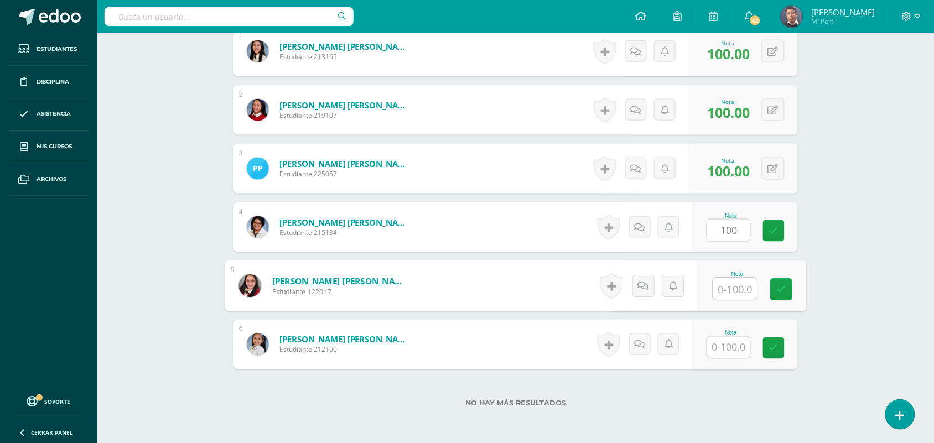
paste input "100"
type input "100"
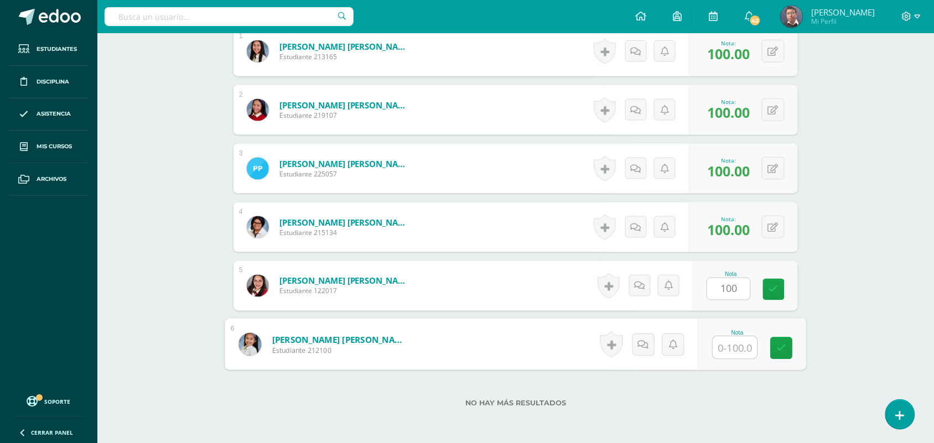
click at [737, 341] on input "text" at bounding box center [735, 348] width 44 height 22
paste input "100"
type input "100"
click at [866, 300] on div "Robótica 4to. Magisterio Preprimaria Magisterio "A" Herramientas Detalle de asi…" at bounding box center [515, 85] width 837 height 821
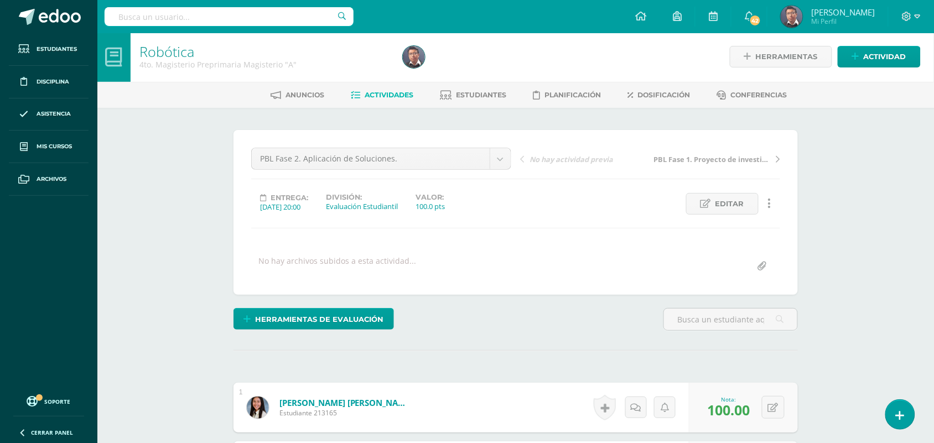
scroll to position [0, 0]
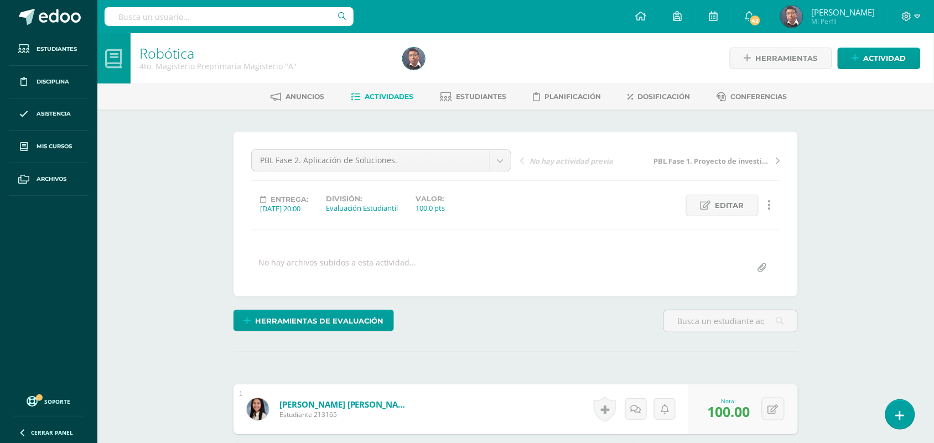
click at [399, 95] on span "Actividades" at bounding box center [389, 96] width 49 height 8
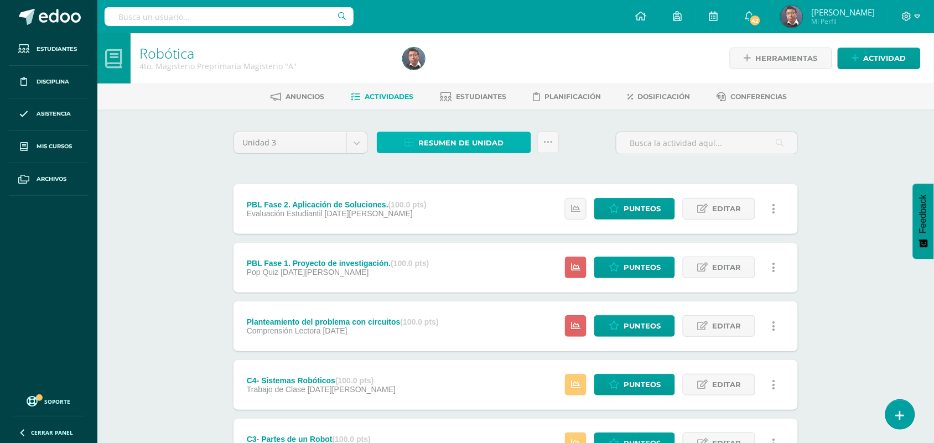
click at [448, 143] on span "Resumen de unidad" at bounding box center [460, 143] width 85 height 20
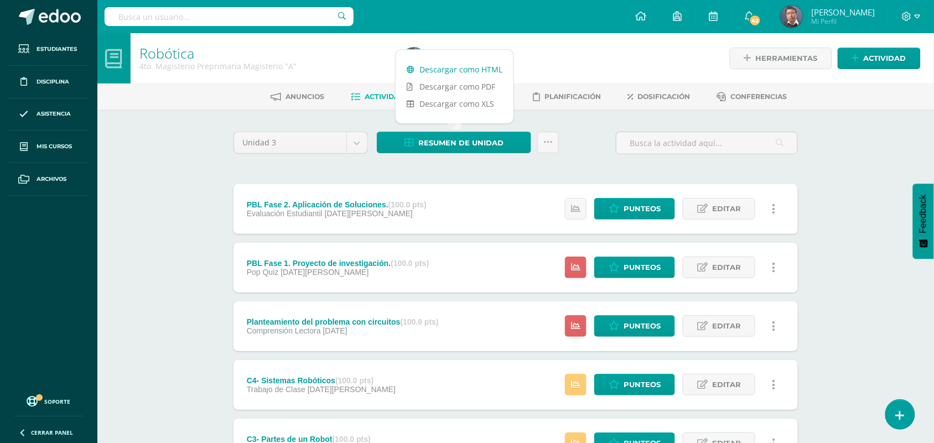
click at [454, 72] on link "Descargar como HTML" at bounding box center [455, 69] width 118 height 17
click at [206, 151] on div "Robótica 4to. Magisterio Preprimaria Magisterio "A" Herramientas Detalle de asi…" at bounding box center [515, 346] width 837 height 626
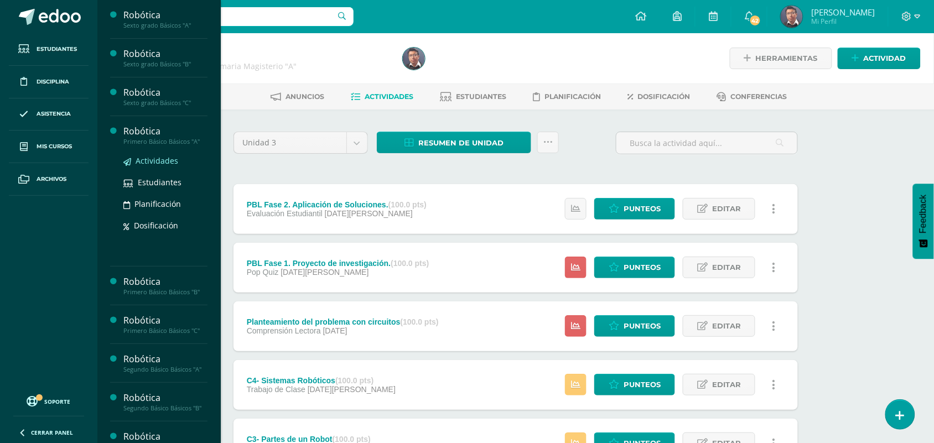
click at [166, 162] on span "Actividades" at bounding box center [157, 160] width 43 height 11
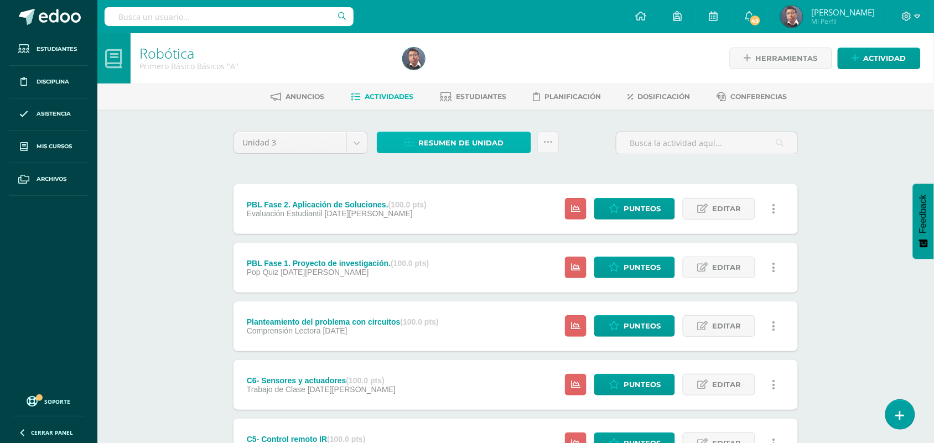
click at [446, 134] on span "Resumen de unidad" at bounding box center [460, 143] width 85 height 20
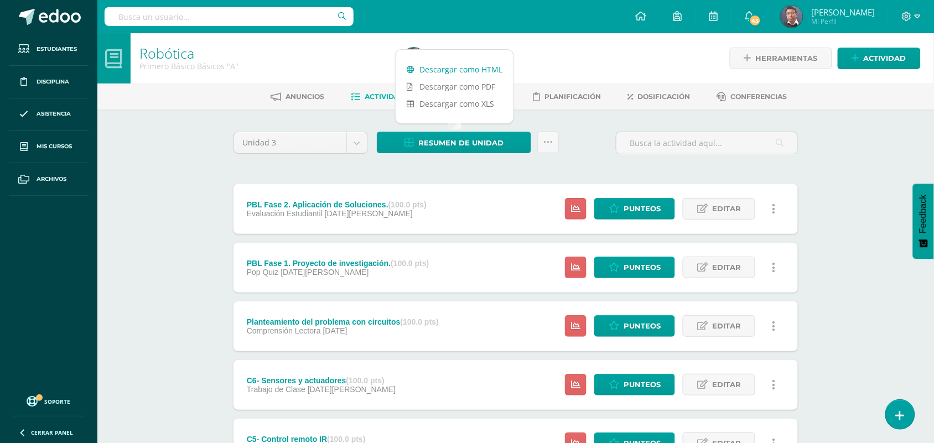
click at [433, 70] on link "Descargar como HTML" at bounding box center [455, 69] width 118 height 17
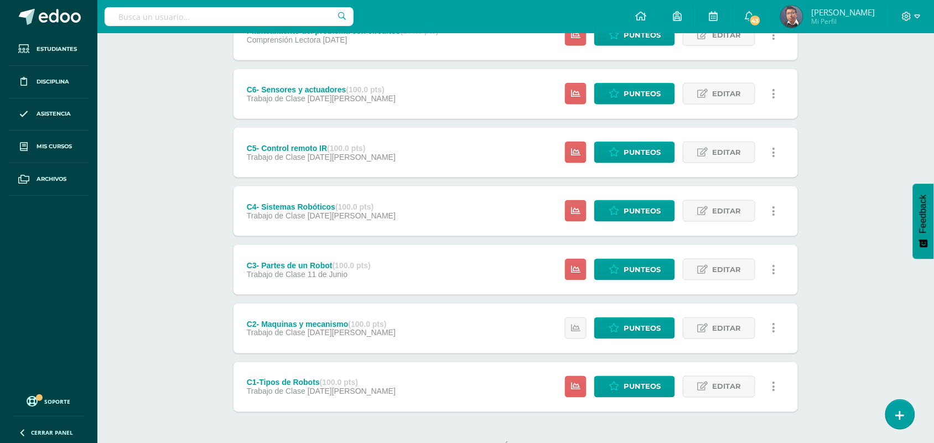
scroll to position [333, 0]
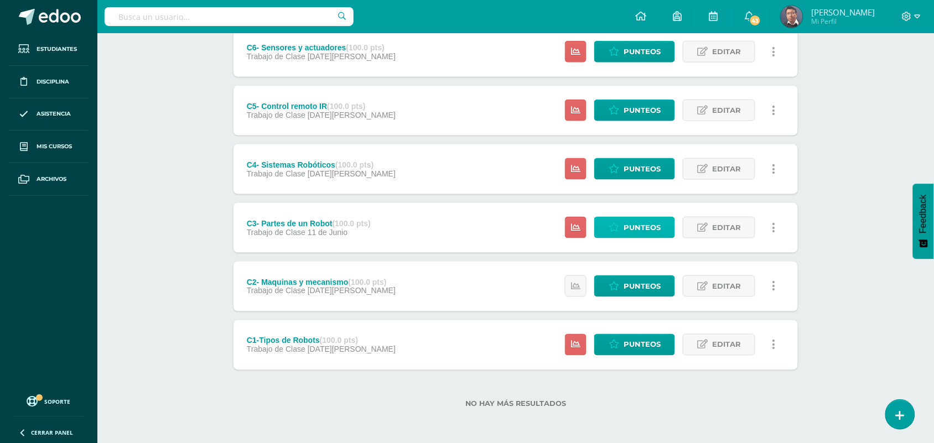
click at [629, 227] on span "Punteos" at bounding box center [642, 227] width 37 height 20
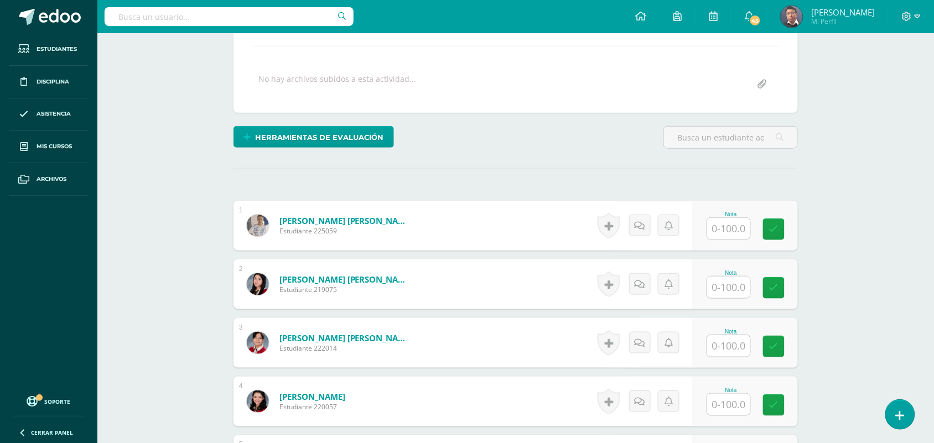
scroll to position [209, 0]
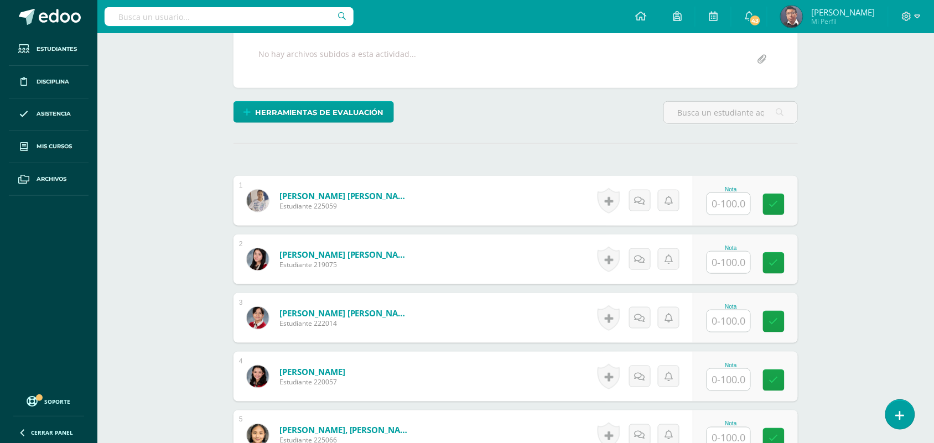
click at [718, 209] on input "text" at bounding box center [728, 204] width 43 height 22
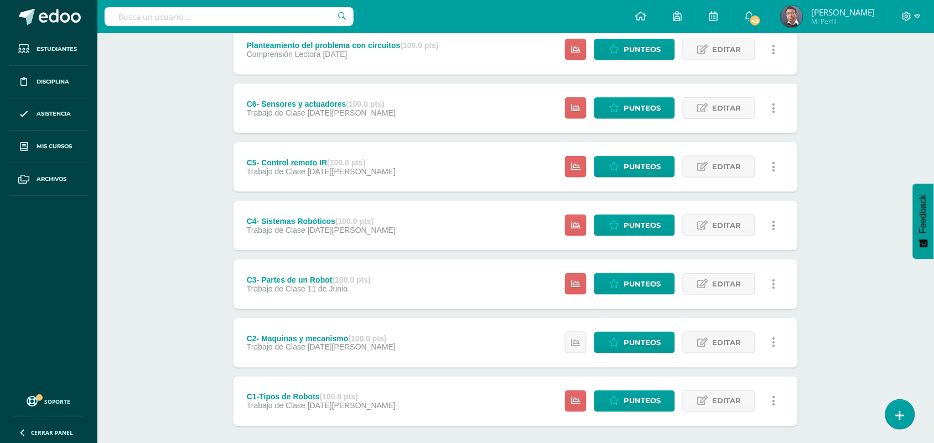
scroll to position [207, 0]
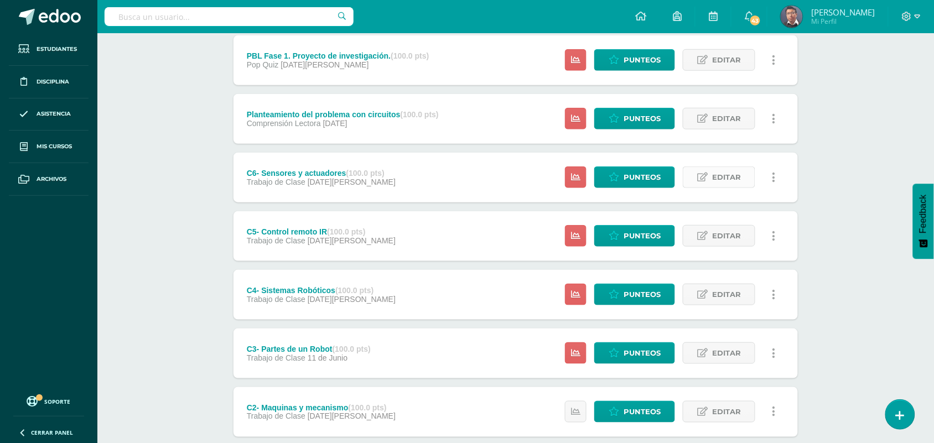
click at [735, 174] on span "Editar" at bounding box center [726, 177] width 29 height 20
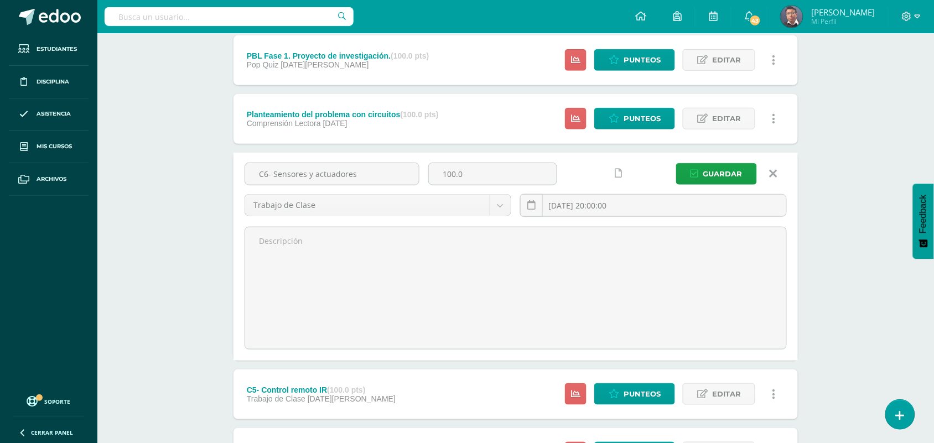
drag, startPoint x: 274, startPoint y: 175, endPoint x: 366, endPoint y: 159, distance: 92.6
click at [366, 159] on div "C6- Sensores y actuadores 100.0 Trabajo de Clase Evaluación Estudiantil Trabajo…" at bounding box center [515, 257] width 564 height 208
type input "C6- wifi"
click at [616, 202] on input "2025-07-16 20:00:00" at bounding box center [654, 206] width 266 height 22
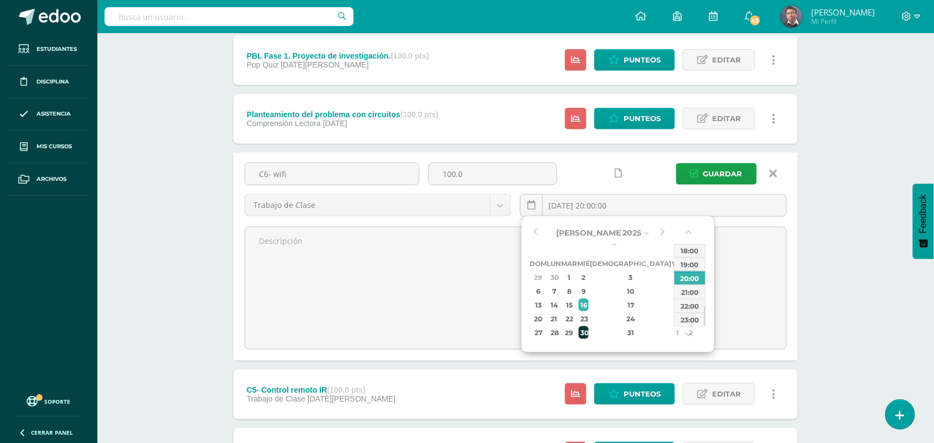
click at [589, 326] on div "30" at bounding box center [584, 332] width 10 height 13
type input "2025-07-30 20:00"
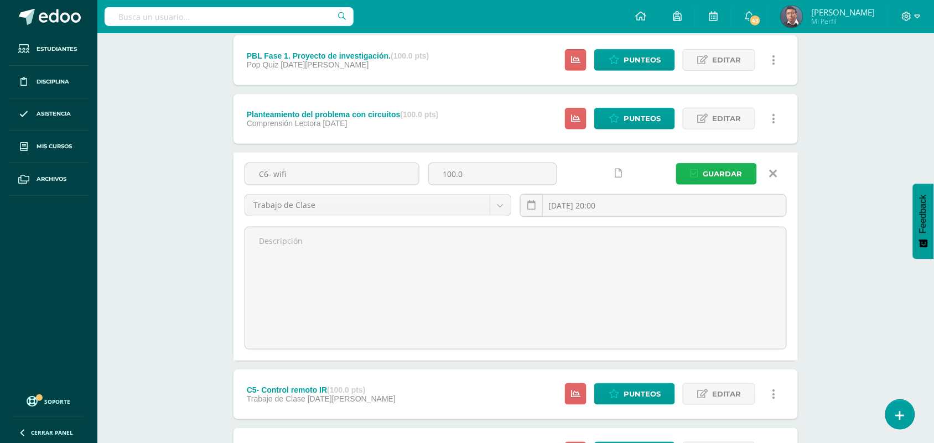
click at [728, 168] on span "Guardar" at bounding box center [722, 174] width 39 height 20
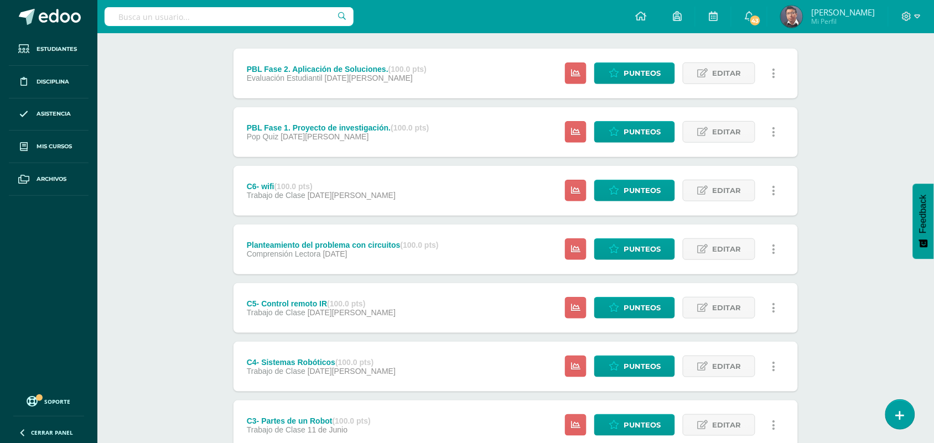
scroll to position [138, 0]
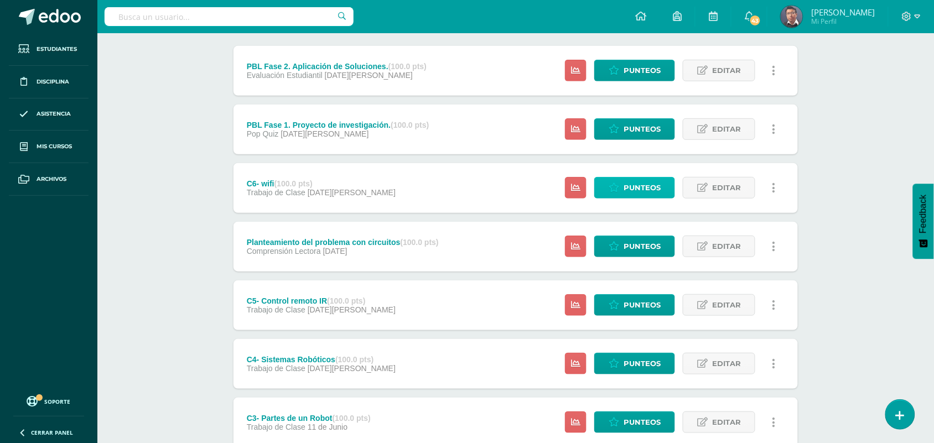
click at [648, 181] on span "Punteos" at bounding box center [642, 188] width 37 height 20
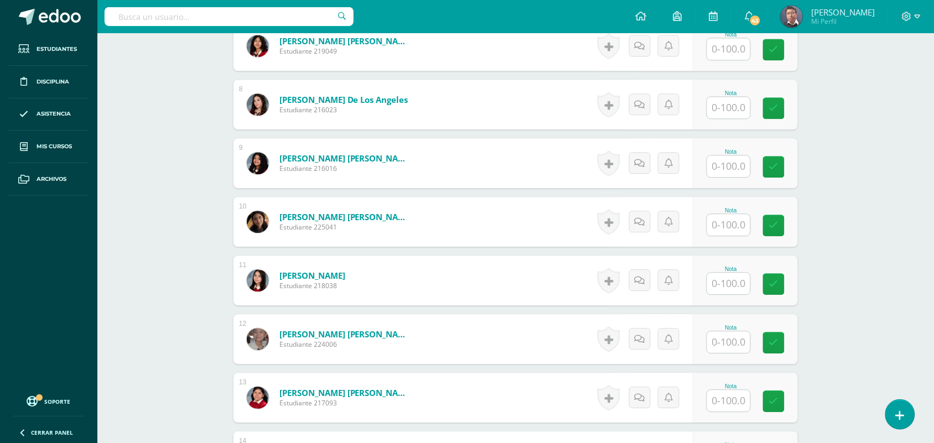
scroll to position [773, 0]
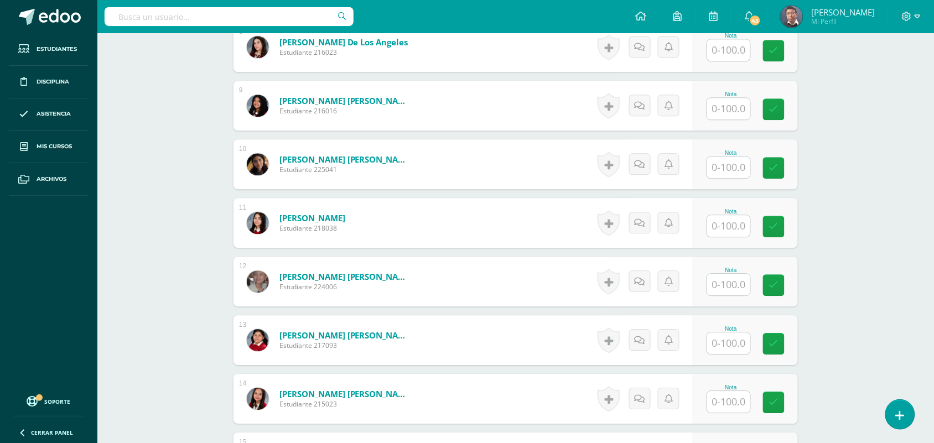
click at [724, 167] on input "text" at bounding box center [728, 168] width 43 height 22
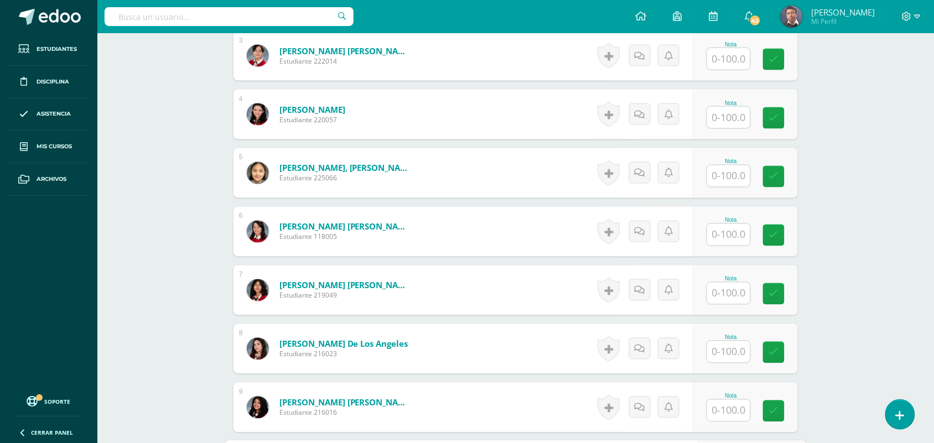
scroll to position [427, 0]
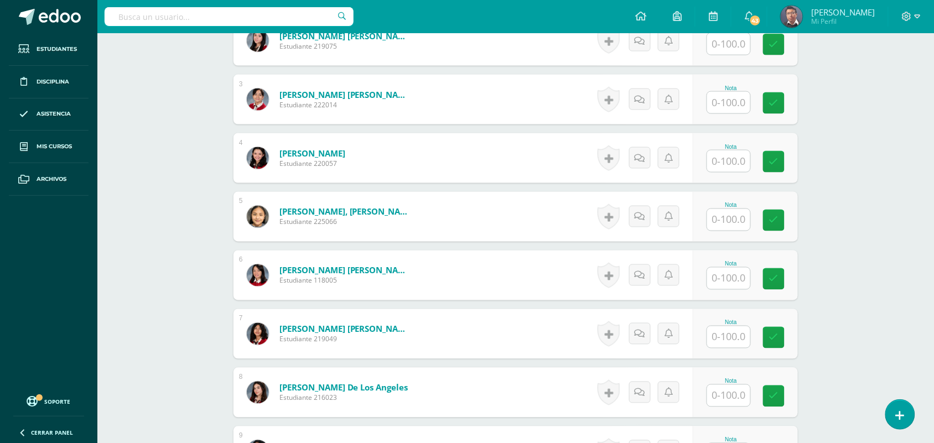
type input "100"
click at [730, 168] on input "text" at bounding box center [728, 161] width 43 height 22
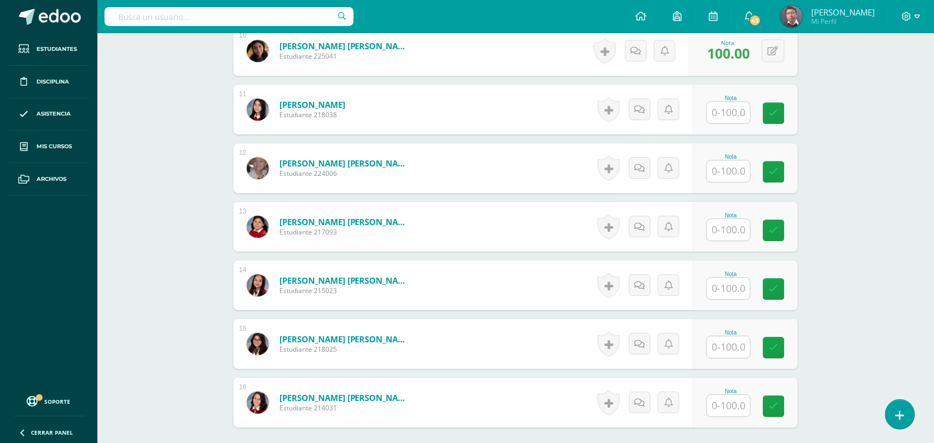
scroll to position [911, 0]
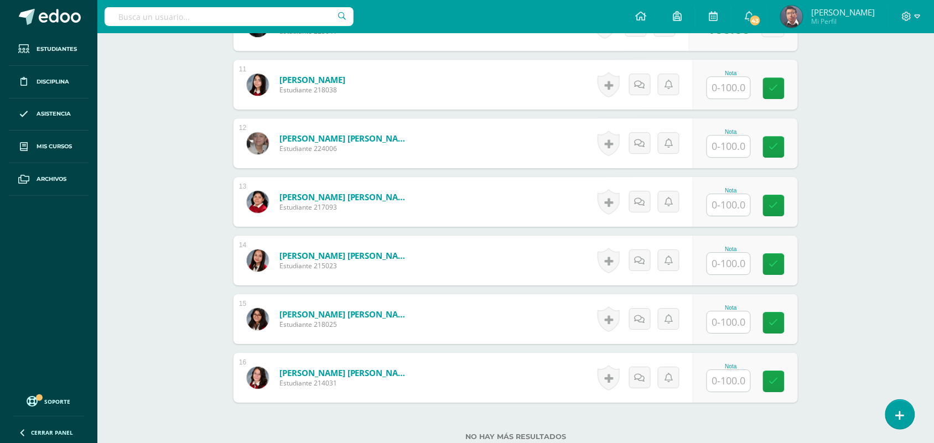
type input "100"
click at [732, 316] on input "text" at bounding box center [728, 323] width 43 height 22
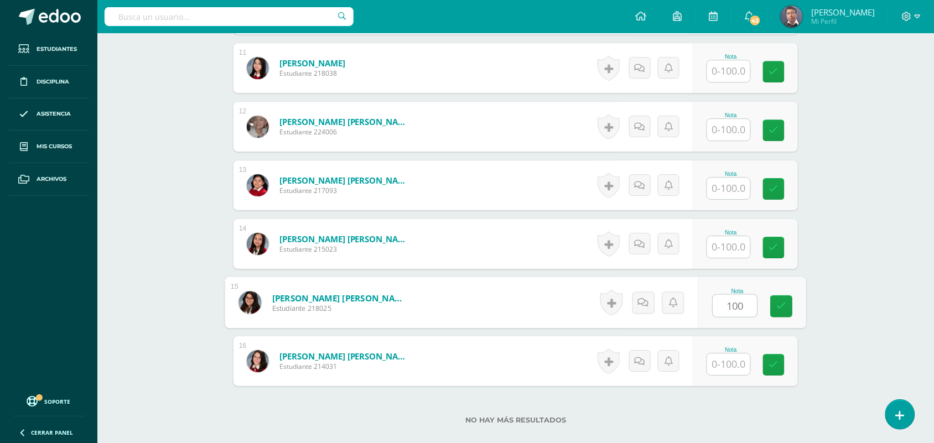
scroll to position [928, 0]
type input "100"
click at [734, 190] on input "text" at bounding box center [728, 188] width 43 height 22
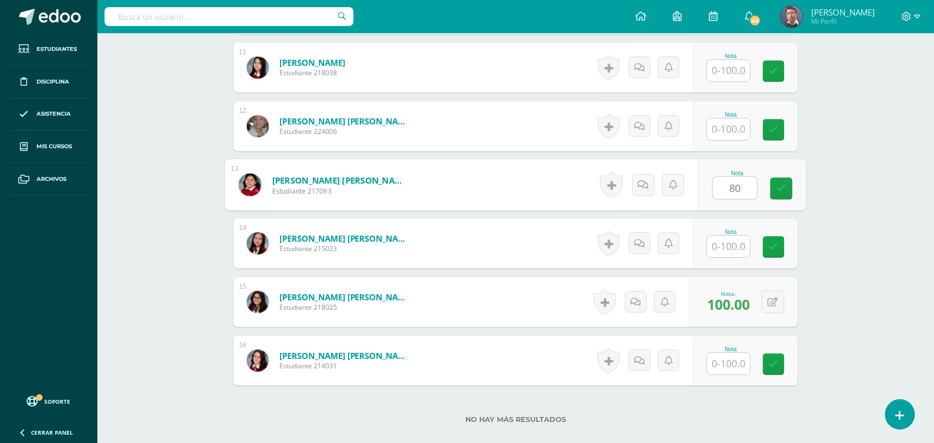
type input "80"
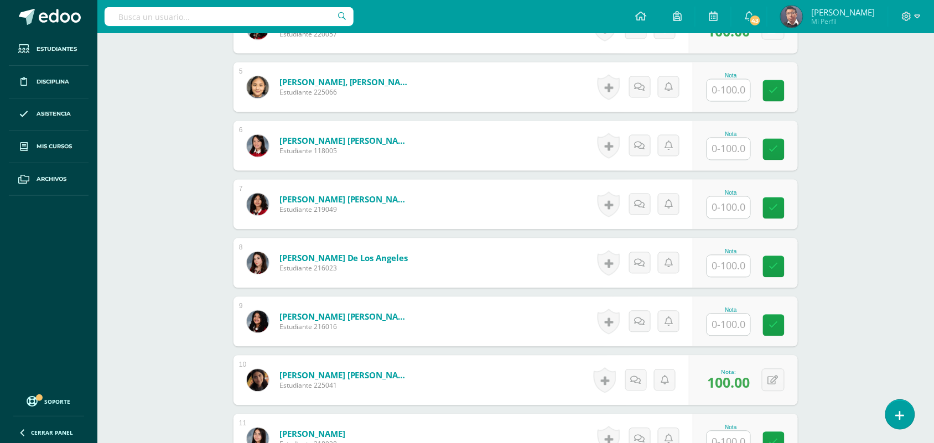
scroll to position [513, 0]
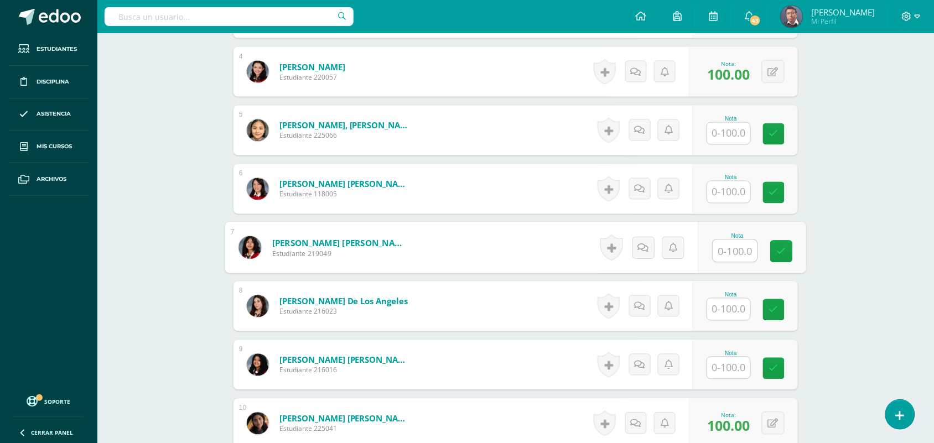
click at [736, 251] on input "text" at bounding box center [735, 251] width 44 height 22
type input "80"
click at [876, 145] on div "Robótica Primero Básico Básicos "A" Herramientas Detalle de asistencias Activid…" at bounding box center [515, 224] width 837 height 1408
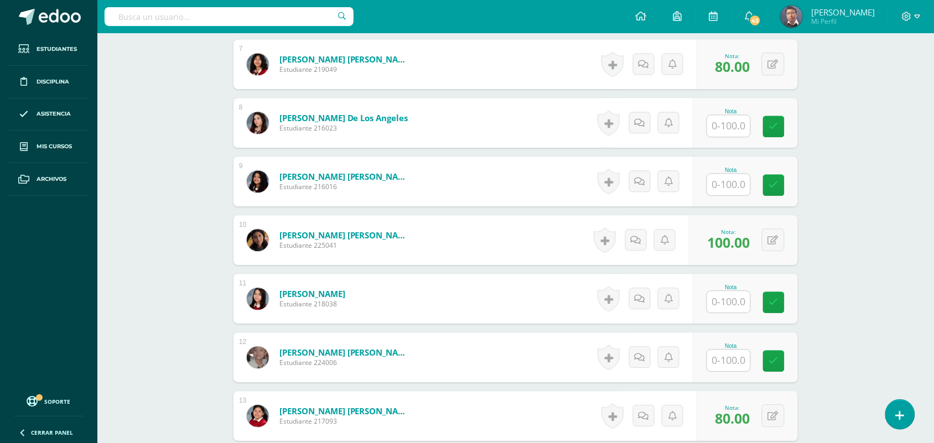
scroll to position [721, 0]
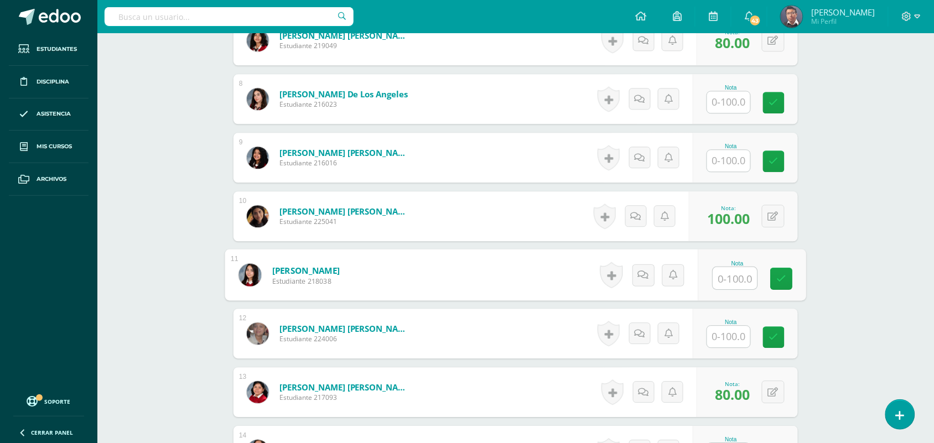
click at [736, 282] on input "text" at bounding box center [735, 278] width 44 height 22
click at [735, 281] on input "text" at bounding box center [735, 278] width 44 height 22
type input "80"
click at [912, 272] on div "Robótica Primero Básico Básicos "A" Herramientas Detalle de asistencias Activid…" at bounding box center [515, 16] width 837 height 1408
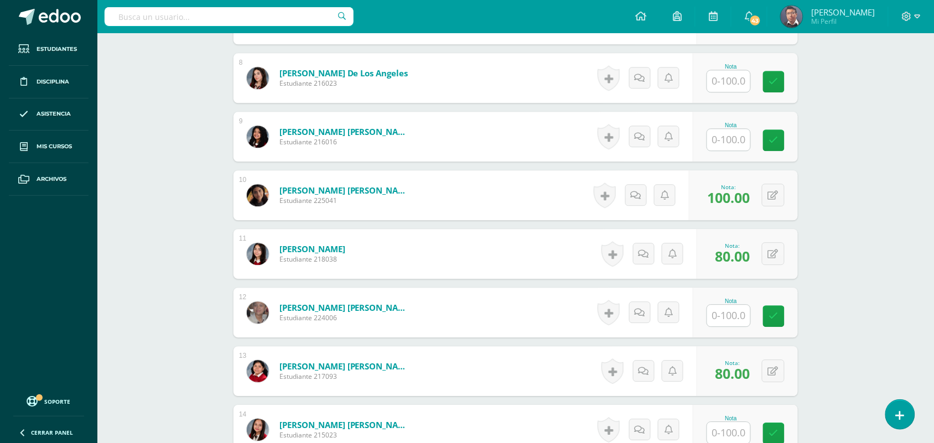
scroll to position [998, 0]
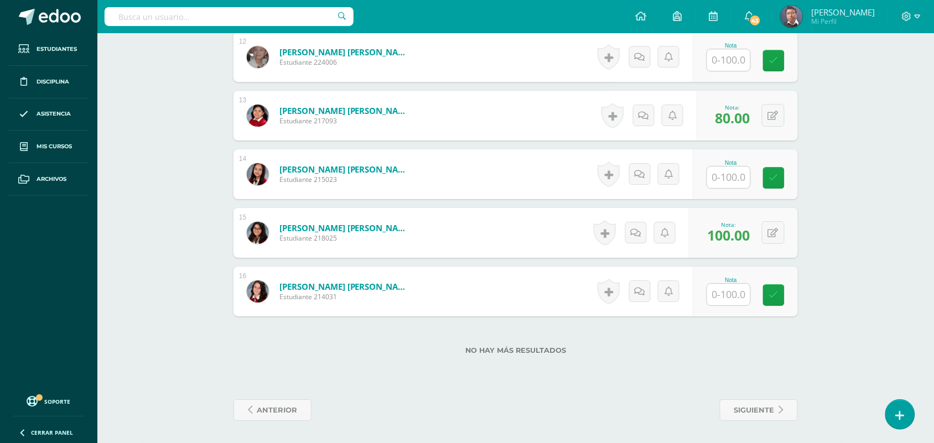
click at [723, 179] on input "text" at bounding box center [728, 178] width 43 height 22
type input "100"
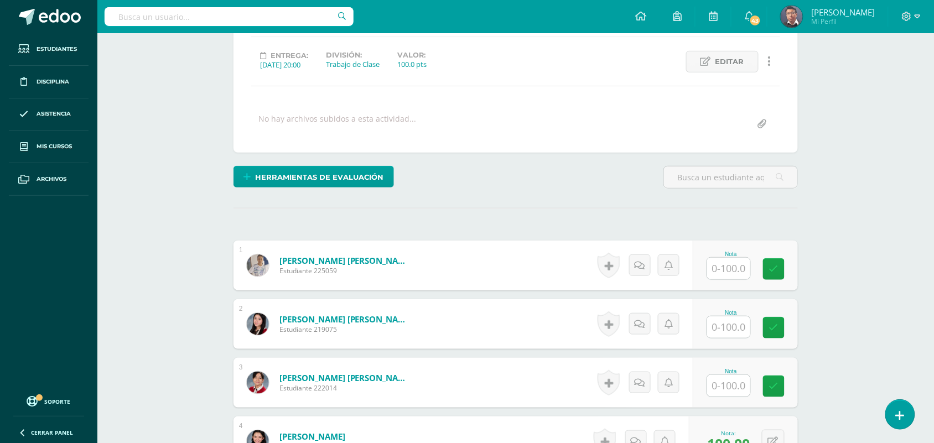
scroll to position [168, 0]
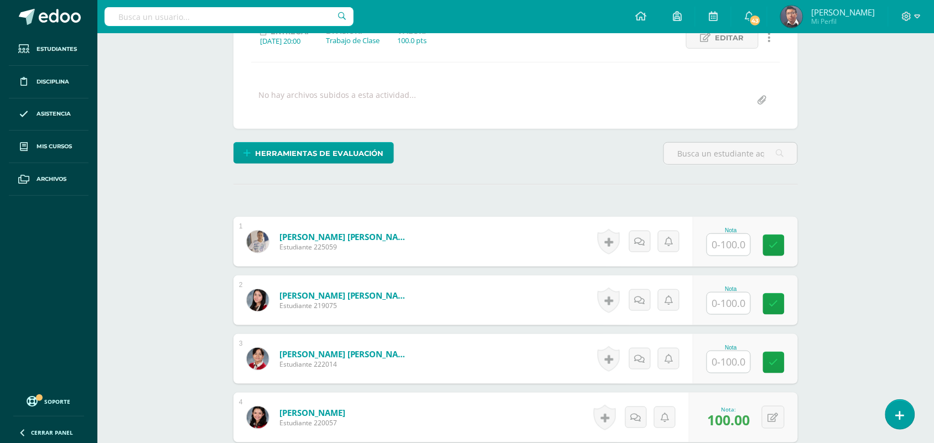
click at [734, 310] on input "text" at bounding box center [728, 304] width 43 height 22
click at [736, 309] on input "100" at bounding box center [735, 304] width 44 height 22
type input "100"
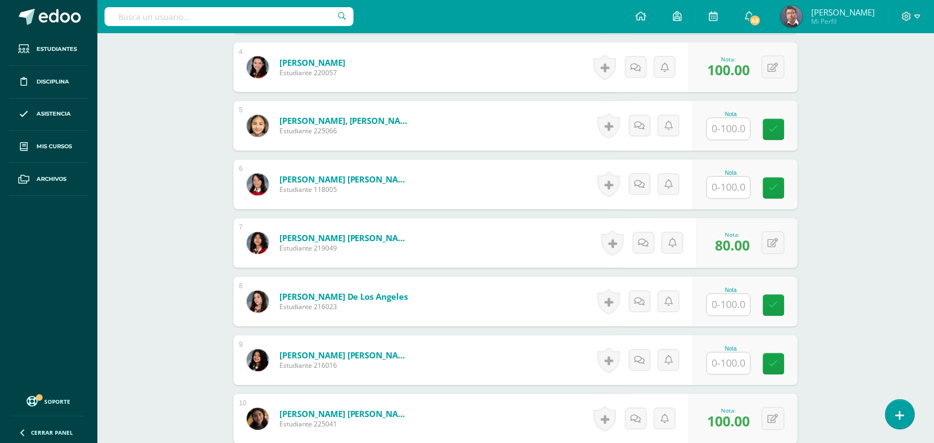
scroll to position [652, 0]
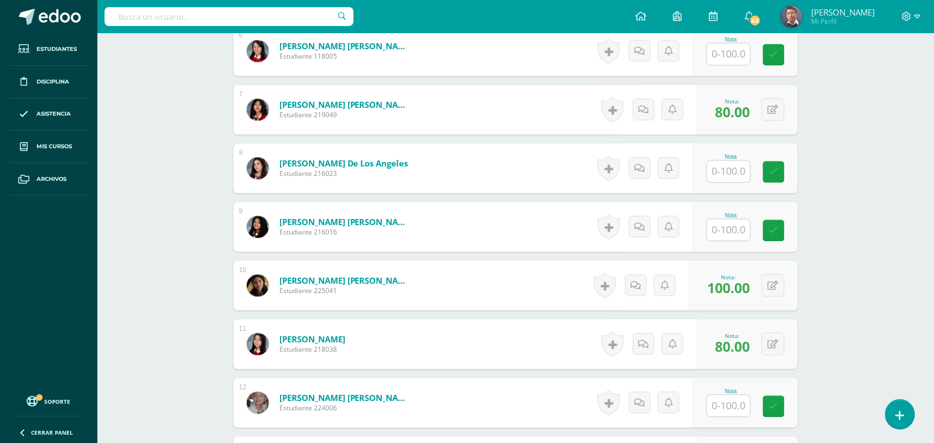
click at [733, 173] on input "text" at bounding box center [728, 171] width 43 height 22
paste input "100"
type input "100"
click at [823, 217] on div "Robótica Primero Básico Básicos "A" Herramientas Detalle de asistencias Activid…" at bounding box center [515, 85] width 837 height 1408
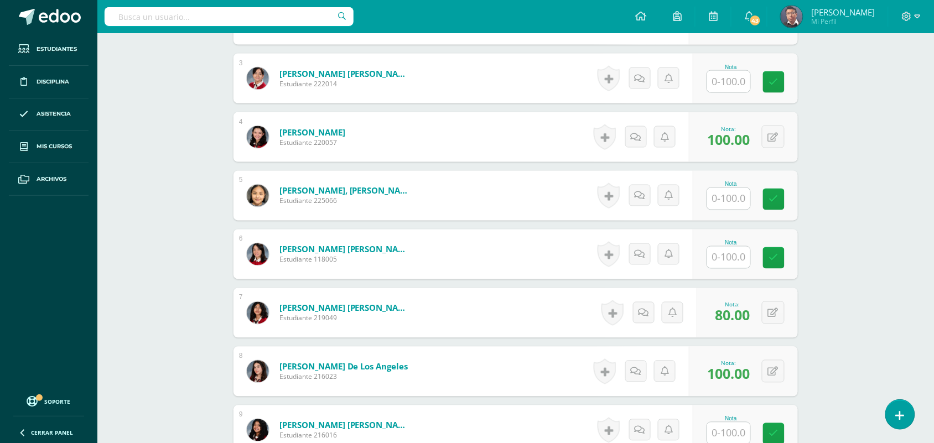
scroll to position [444, 0]
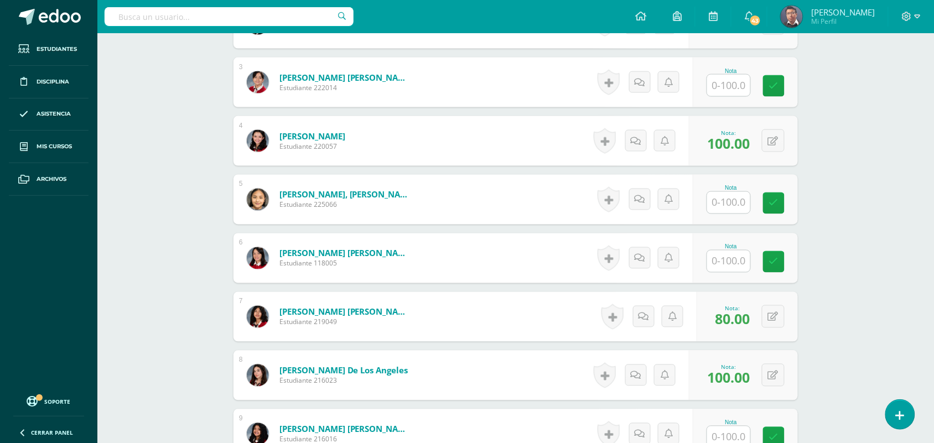
click at [745, 256] on input "text" at bounding box center [728, 262] width 43 height 22
paste input "100"
type input "100"
click at [826, 219] on div "Robótica Primero Básico Básicos "A" Herramientas Detalle de asistencias Activid…" at bounding box center [515, 293] width 837 height 1408
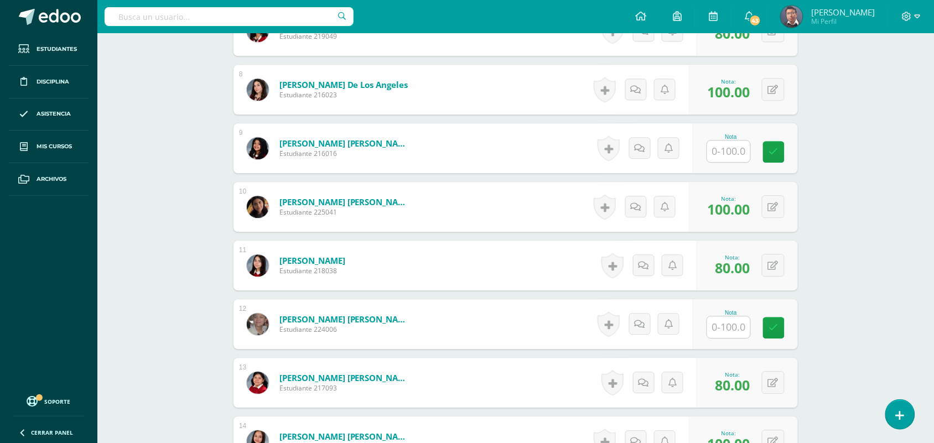
scroll to position [790, 0]
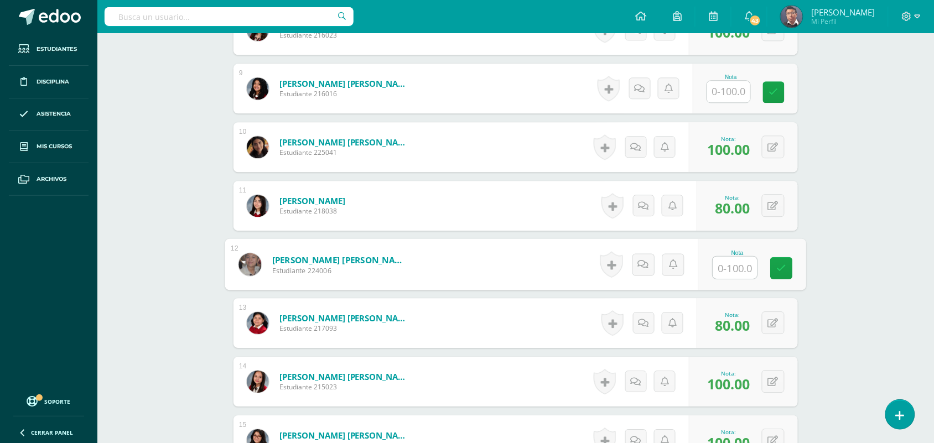
drag, startPoint x: 731, startPoint y: 273, endPoint x: 783, endPoint y: 251, distance: 56.5
click at [731, 272] on input "text" at bounding box center [735, 268] width 44 height 22
paste input "100"
type input "100"
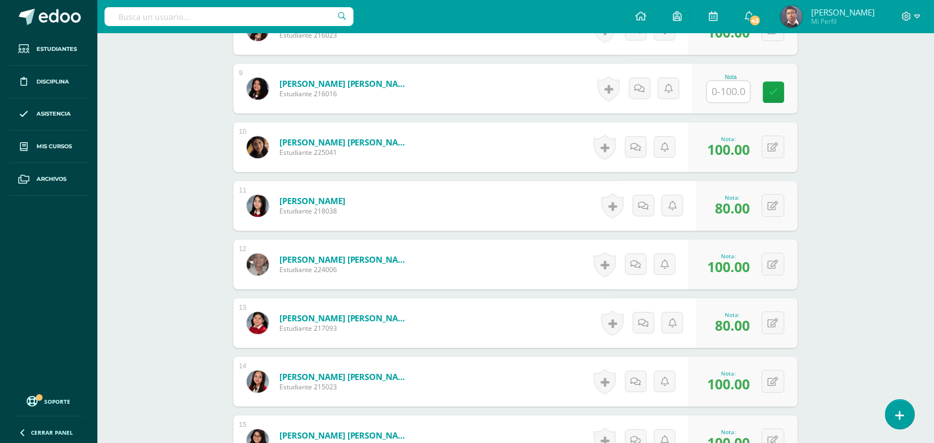
scroll to position [998, 0]
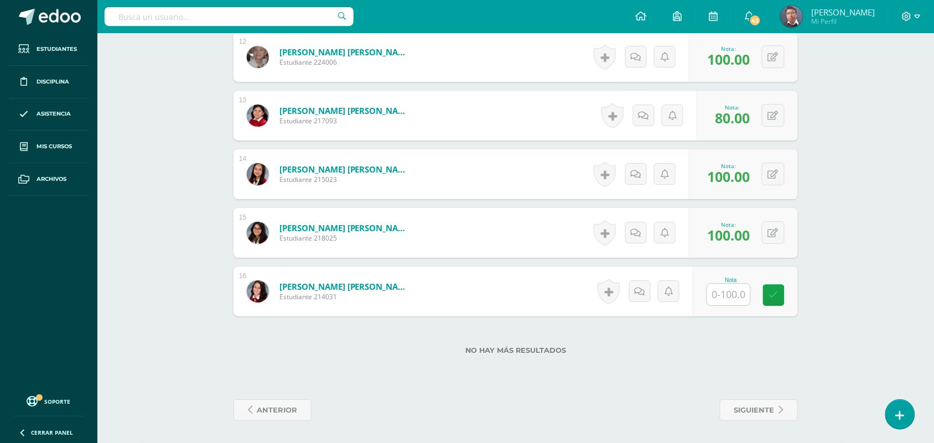
click at [718, 285] on input "text" at bounding box center [728, 295] width 43 height 22
paste input "100"
type input "100"
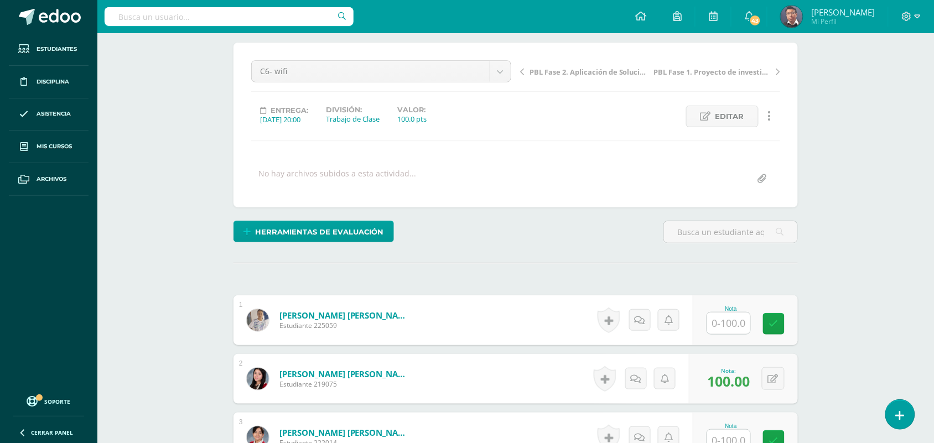
scroll to position [168, 0]
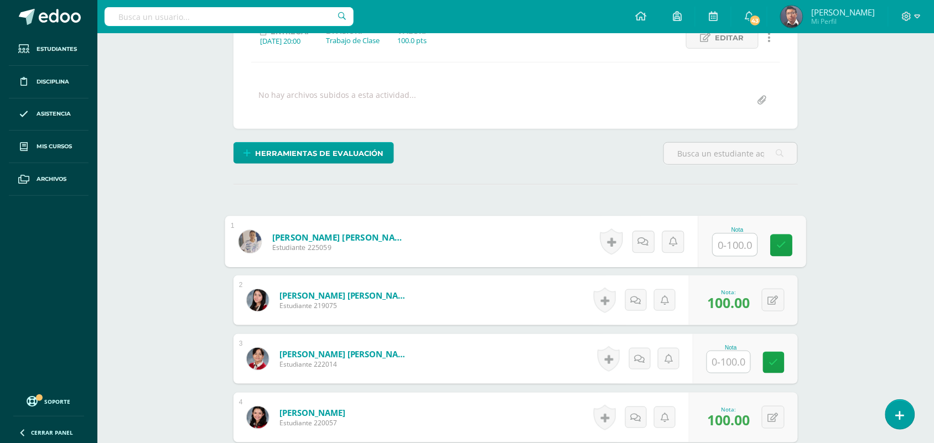
click at [726, 253] on input "text" at bounding box center [735, 245] width 44 height 22
paste input "100"
type input "100"
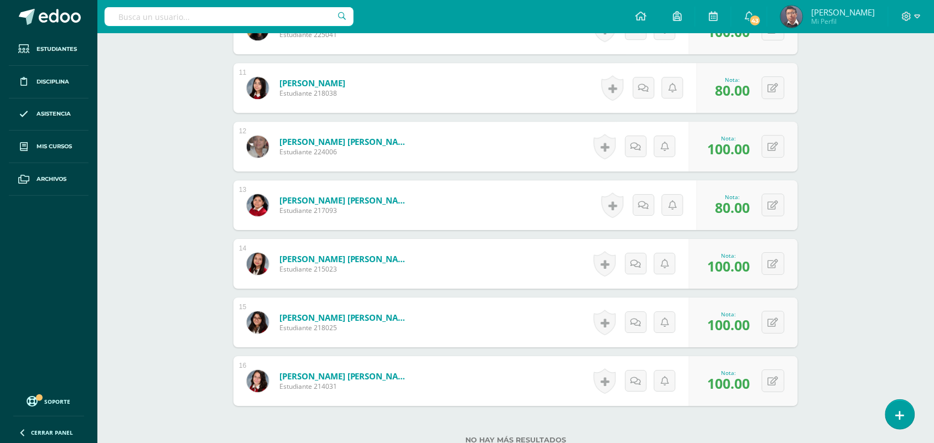
scroll to position [790, 0]
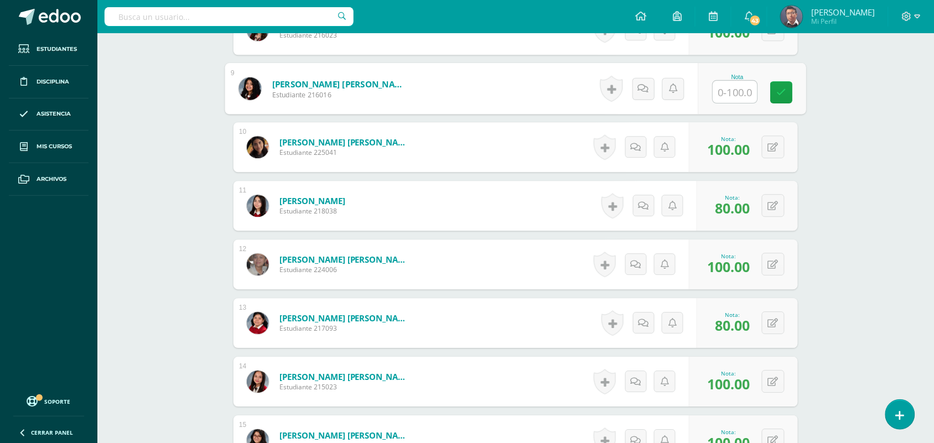
click at [729, 91] on input "text" at bounding box center [735, 92] width 44 height 22
paste input "100"
type input "100"
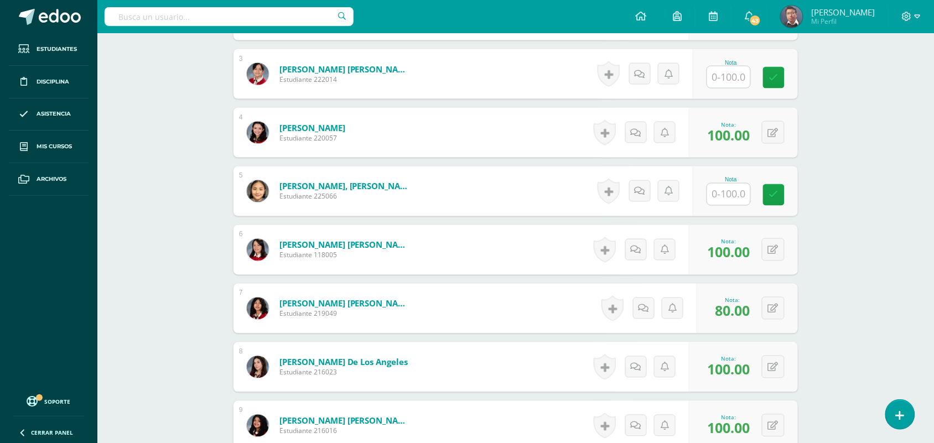
scroll to position [444, 0]
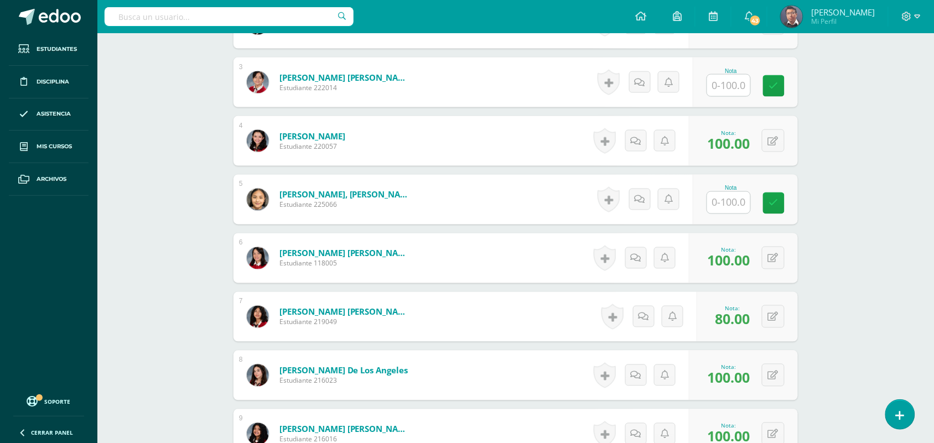
click at [731, 203] on input "text" at bounding box center [728, 203] width 43 height 22
paste input "100"
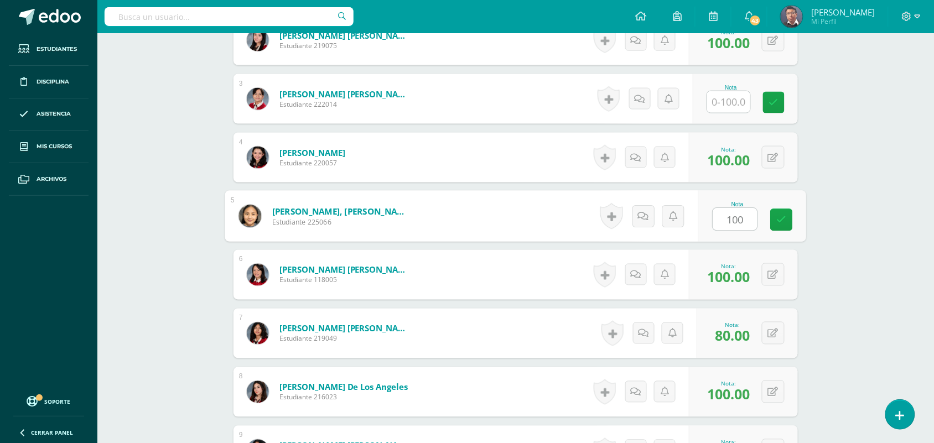
scroll to position [375, 0]
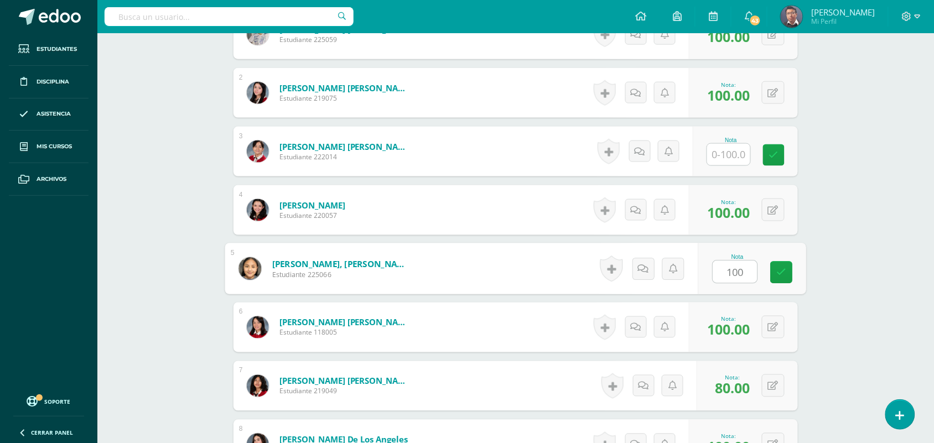
type input "100"
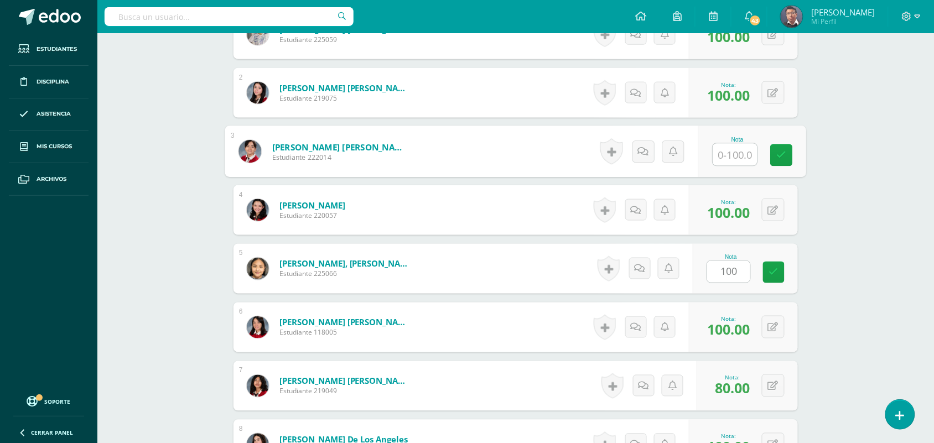
click at [743, 150] on input "text" at bounding box center [735, 155] width 44 height 22
paste input "100"
type input "100"
click at [828, 204] on div "Robótica Primero Básico Básicos "A" Herramientas Detalle de asistencias Activid…" at bounding box center [515, 362] width 837 height 1408
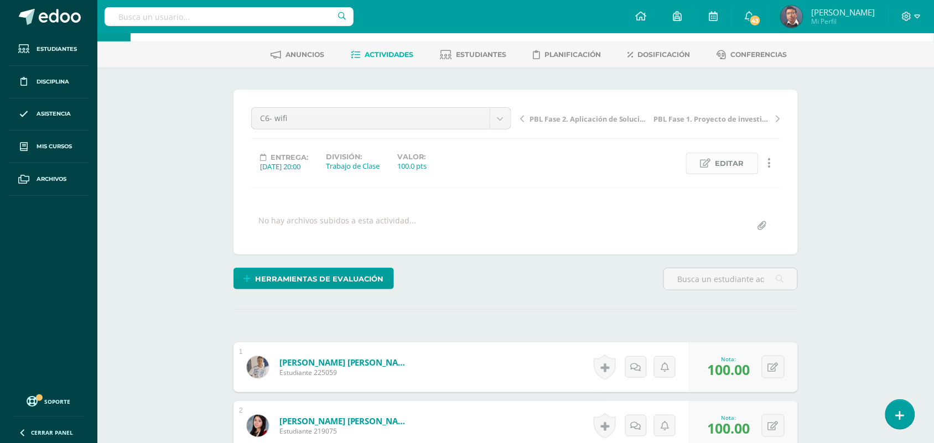
scroll to position [0, 0]
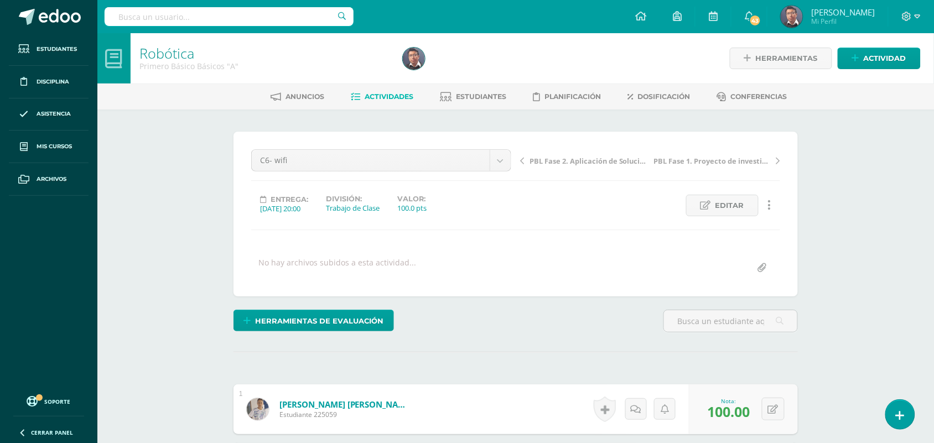
click at [396, 98] on span "Actividades" at bounding box center [389, 96] width 49 height 8
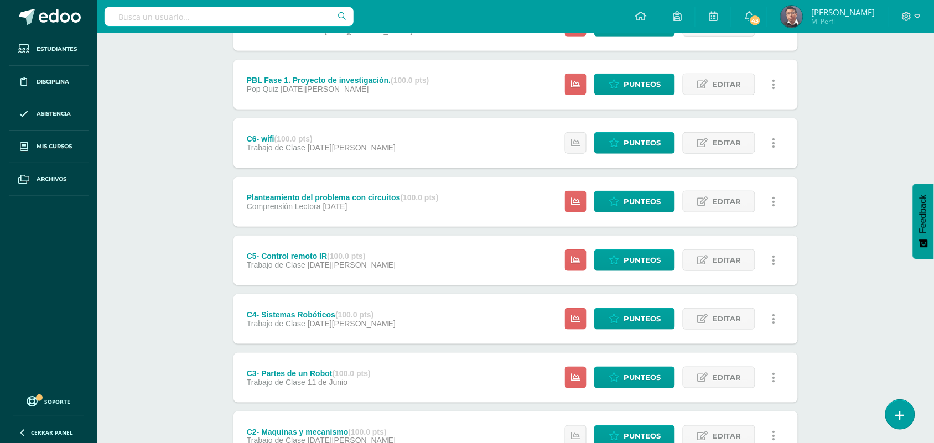
scroll to position [207, 0]
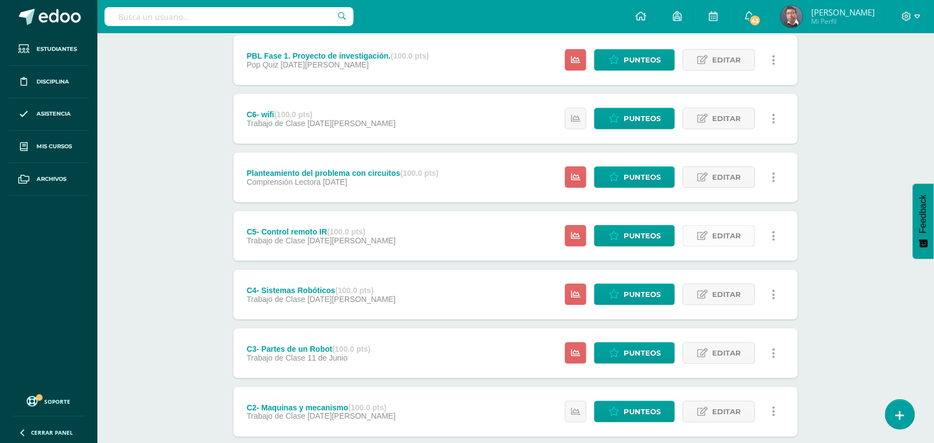
click at [725, 233] on span "Editar" at bounding box center [726, 236] width 29 height 20
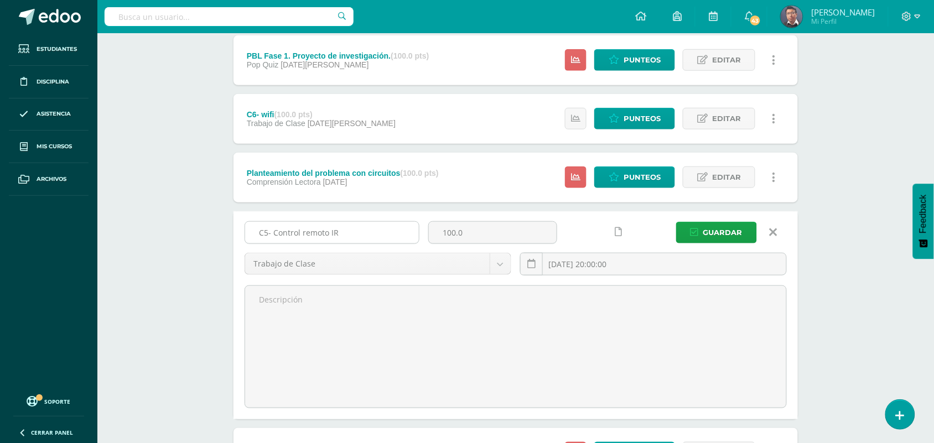
click at [361, 230] on input "C5- Control remoto IR" at bounding box center [332, 233] width 174 height 22
click at [838, 228] on div "Robótica Primero Básico Básicos "A" Herramientas Detalle de asistencias Activid…" at bounding box center [515, 277] width 837 height 902
drag, startPoint x: 695, startPoint y: 232, endPoint x: 693, endPoint y: 257, distance: 25.0
click at [693, 257] on div "C5- Control remoto IR 100.0 Trabajo de Clase Evaluación Estudiantil Trabajo de …" at bounding box center [515, 252] width 551 height 63
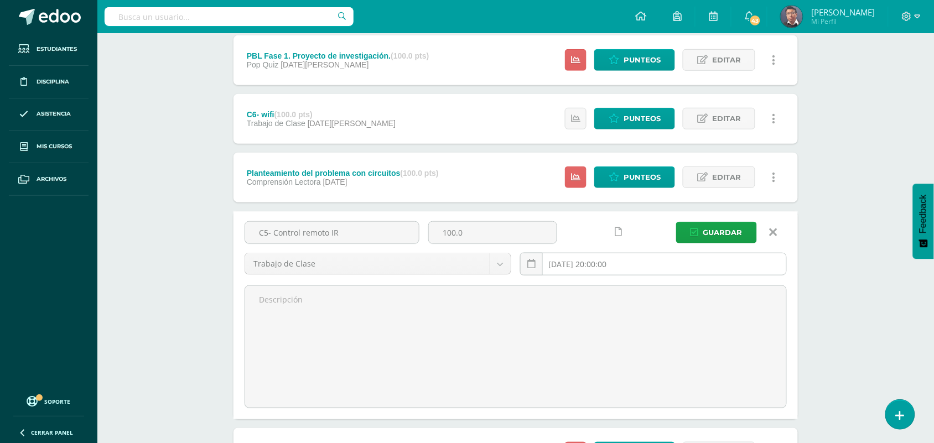
click at [602, 264] on input "[DATE] 20:00:00" at bounding box center [654, 264] width 266 height 22
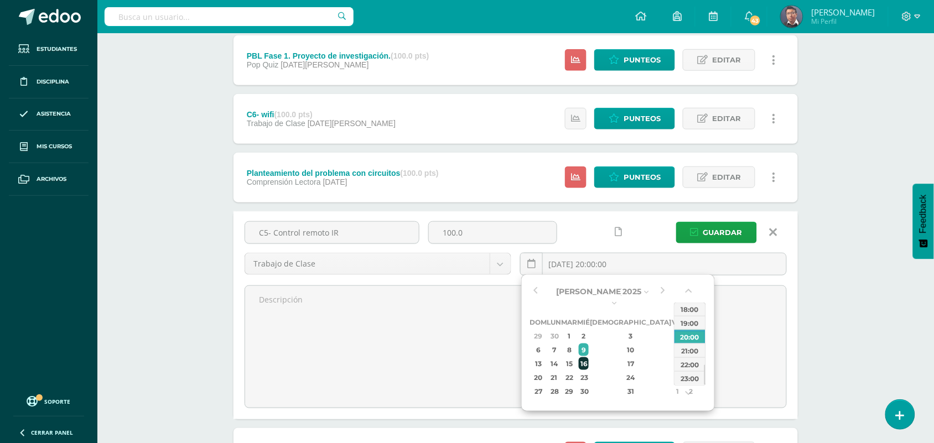
click at [589, 357] on div "16" at bounding box center [584, 363] width 10 height 13
type input "[DATE] 20:00"
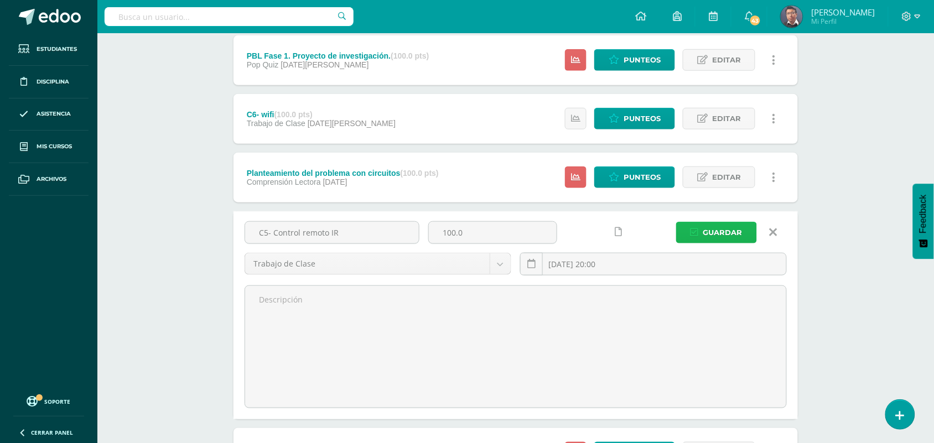
click at [715, 227] on span "Guardar" at bounding box center [722, 232] width 39 height 20
